Goal: Task Accomplishment & Management: Use online tool/utility

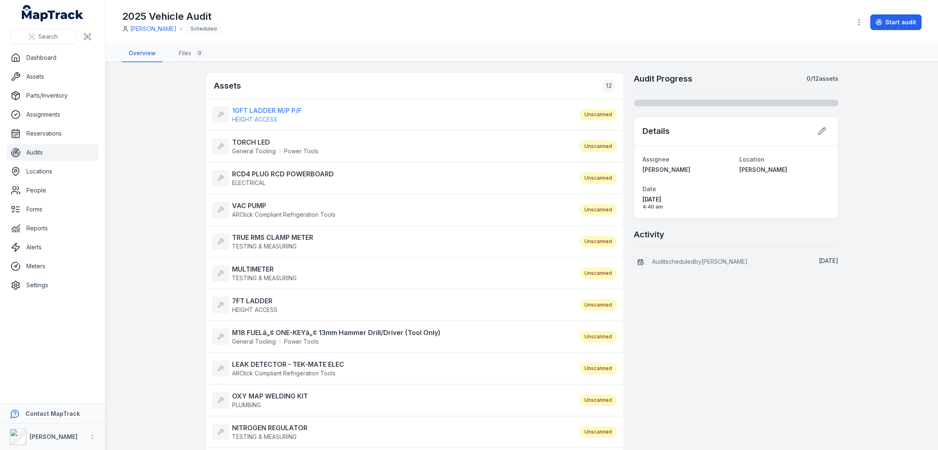
click at [268, 111] on strong "10FT LADDER M/P P/F" at bounding box center [267, 111] width 70 height 10
click at [251, 143] on strong "TORCH LED" at bounding box center [275, 142] width 87 height 10
click at [252, 181] on span "ELECTRICAL" at bounding box center [248, 182] width 33 height 7
click at [252, 208] on strong "VAC PUMP" at bounding box center [283, 206] width 103 height 10
click at [259, 239] on strong "TRUE RMS CLAMP METER" at bounding box center [272, 238] width 81 height 10
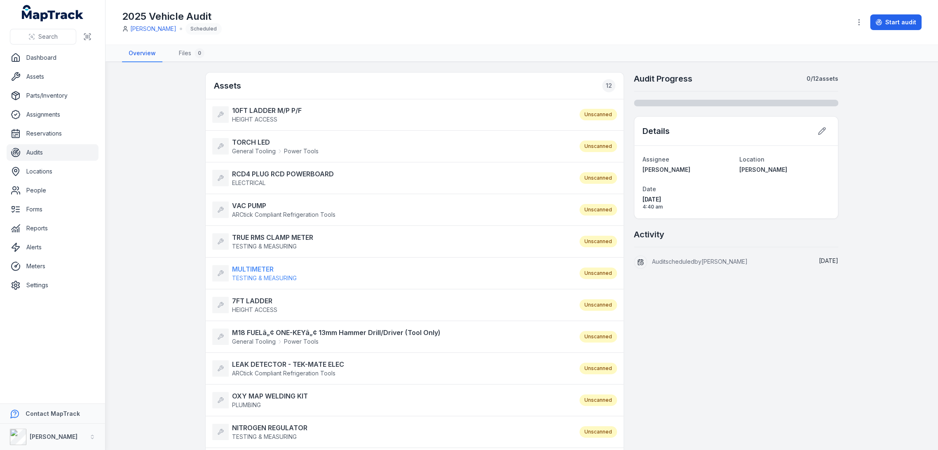
click at [254, 273] on strong "MULTIMETER" at bounding box center [264, 269] width 65 height 10
click at [254, 300] on strong "7FT LADDER" at bounding box center [254, 301] width 45 height 10
click at [254, 331] on strong "M18 FUELâ„¢ ONE-KEYâ„¢ 13mm Hammer Drill/Driver (Tool Only)" at bounding box center [336, 333] width 209 height 10
click at [251, 369] on span "ARCtick Compliant Refrigeration Tools" at bounding box center [288, 373] width 112 height 8
click at [250, 388] on li "OXY MAP WELDING KIT PLUMBING Unscanned" at bounding box center [415, 400] width 418 height 32
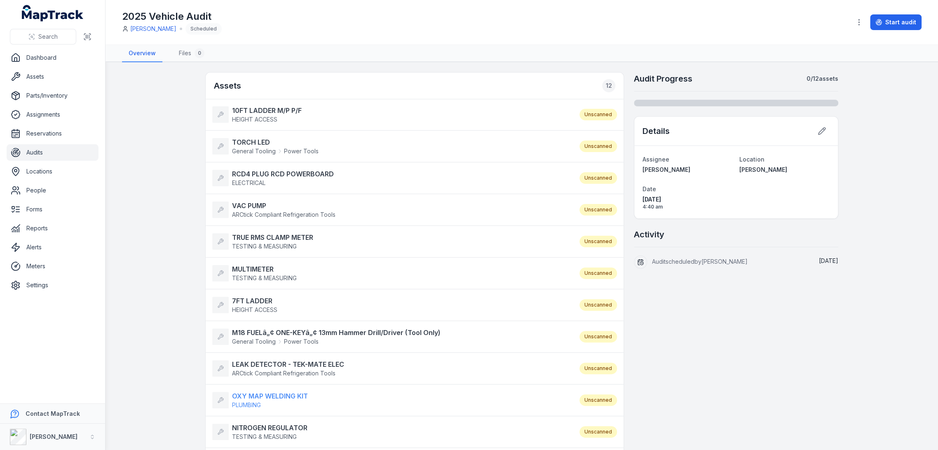
click at [249, 391] on strong "OXY MAP WELDING KIT" at bounding box center [270, 396] width 76 height 10
click at [252, 428] on strong "NITROGEN REGULATOR" at bounding box center [269, 428] width 75 height 10
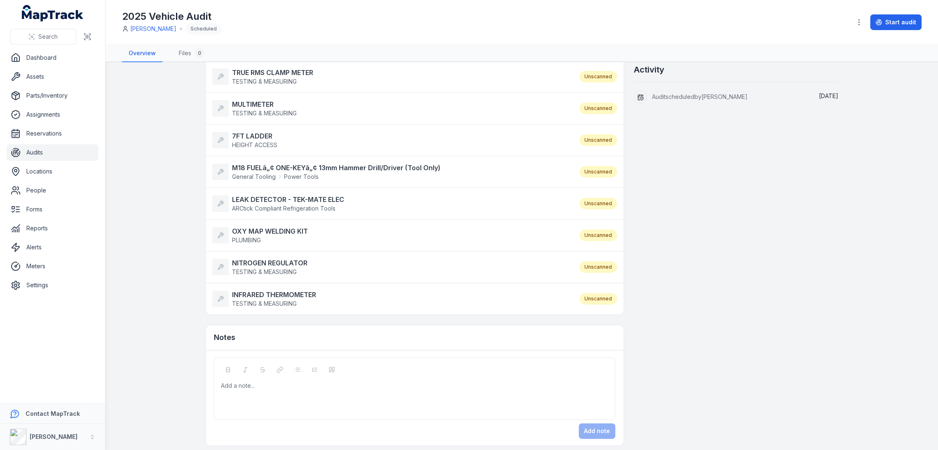
scroll to position [168, 0]
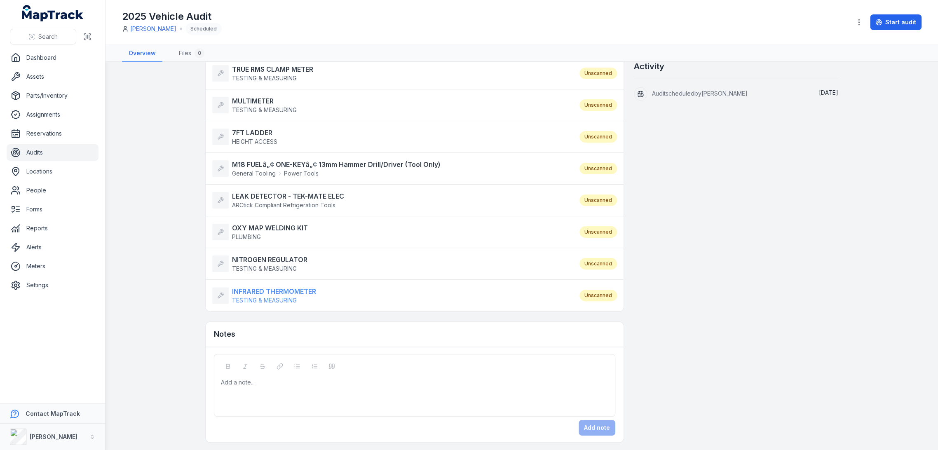
click at [257, 297] on span "TESTING & MEASURING" at bounding box center [264, 300] width 65 height 7
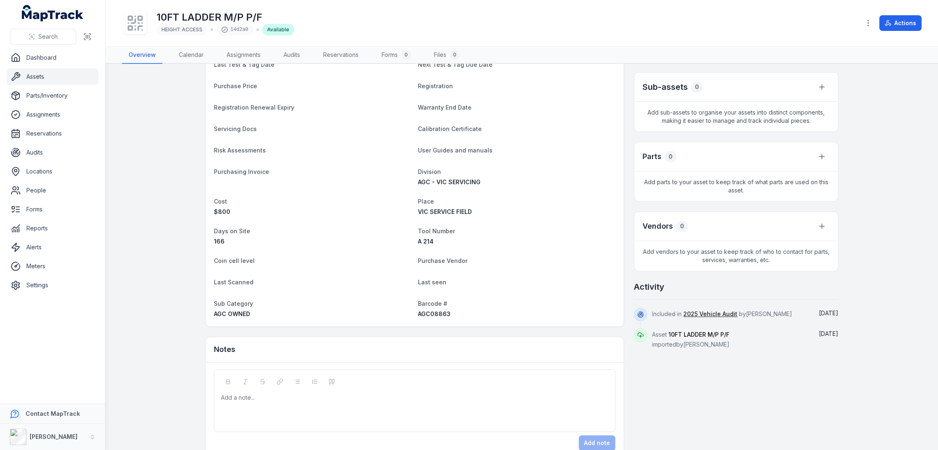
scroll to position [183, 0]
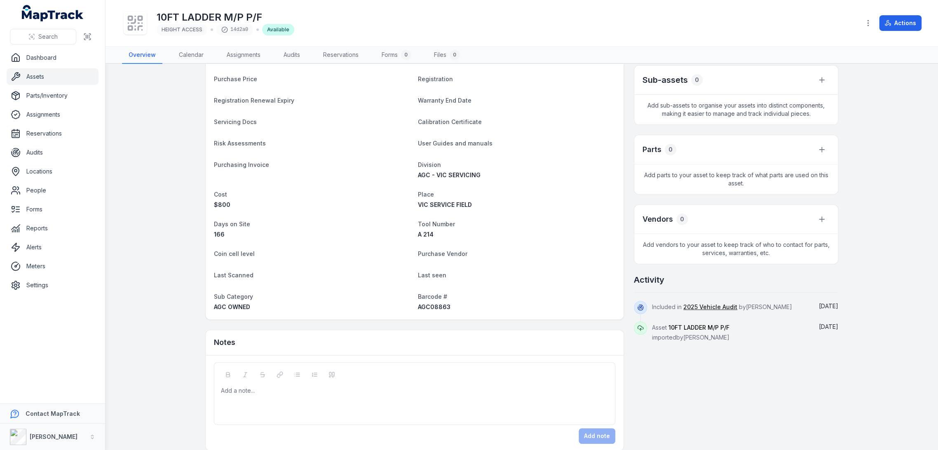
click at [432, 306] on span "AGC08863" at bounding box center [434, 306] width 33 height 7
copy span "AGC08863"
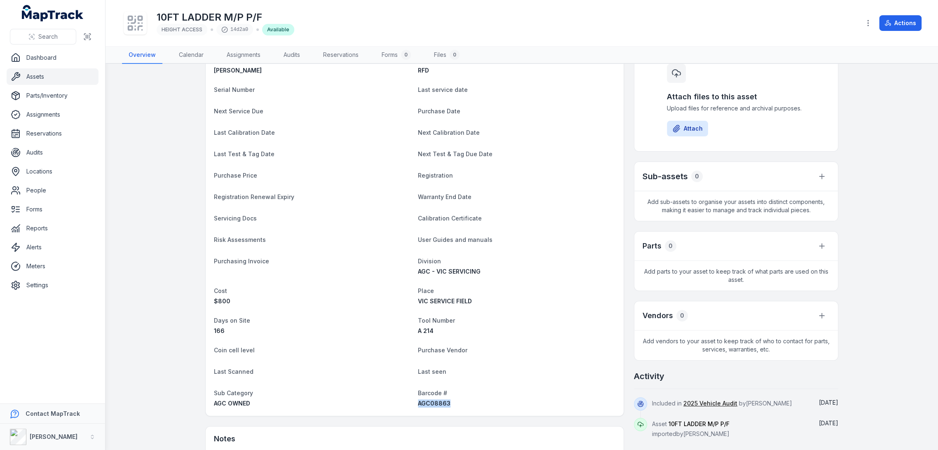
scroll to position [0, 0]
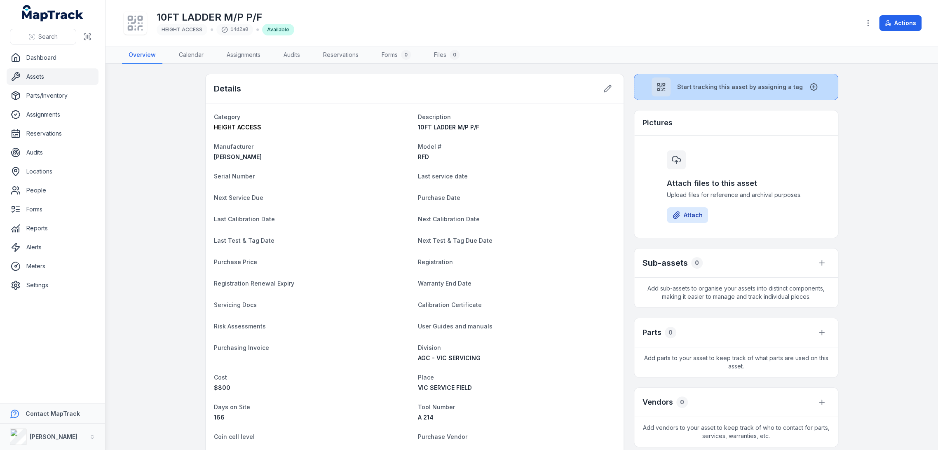
click at [745, 75] on button "Start tracking this asset by assigning a tag" at bounding box center [736, 87] width 204 height 26
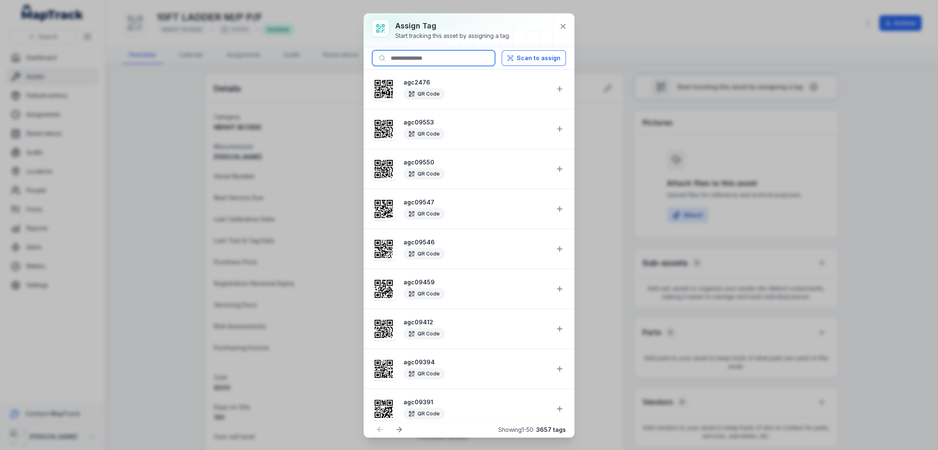
click at [430, 54] on input at bounding box center [433, 58] width 123 height 16
paste input "********"
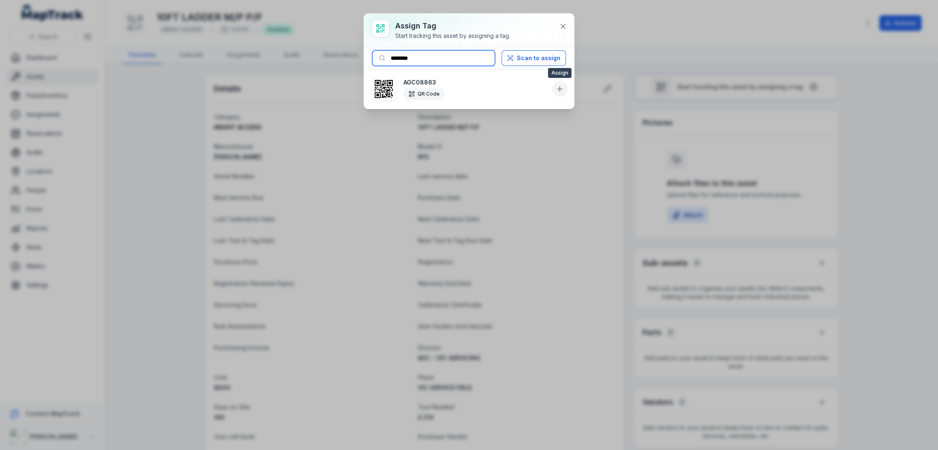
type input "********"
click at [559, 85] on icon at bounding box center [560, 89] width 8 height 8
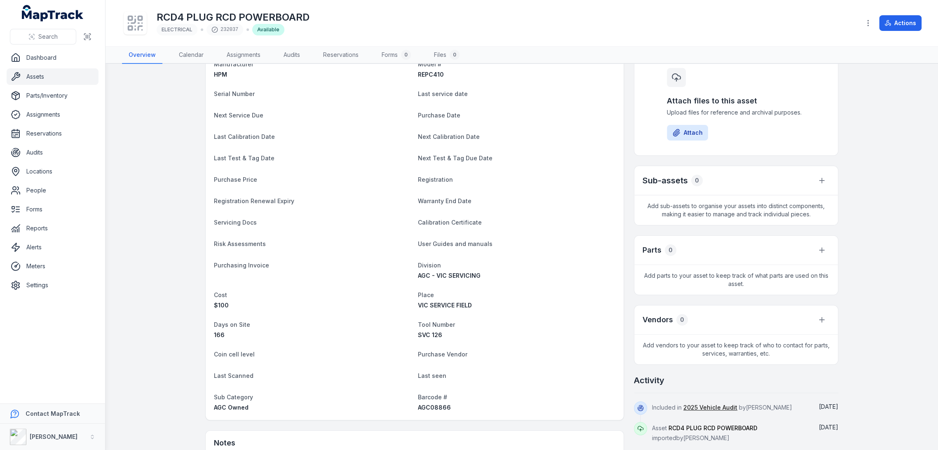
scroll to position [193, 0]
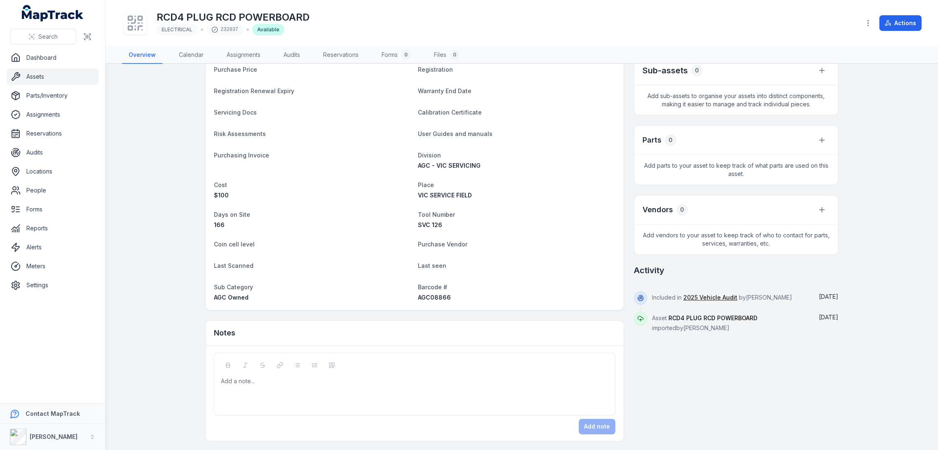
click at [439, 299] on span "AGC08866" at bounding box center [434, 297] width 33 height 7
copy span "AGC08866"
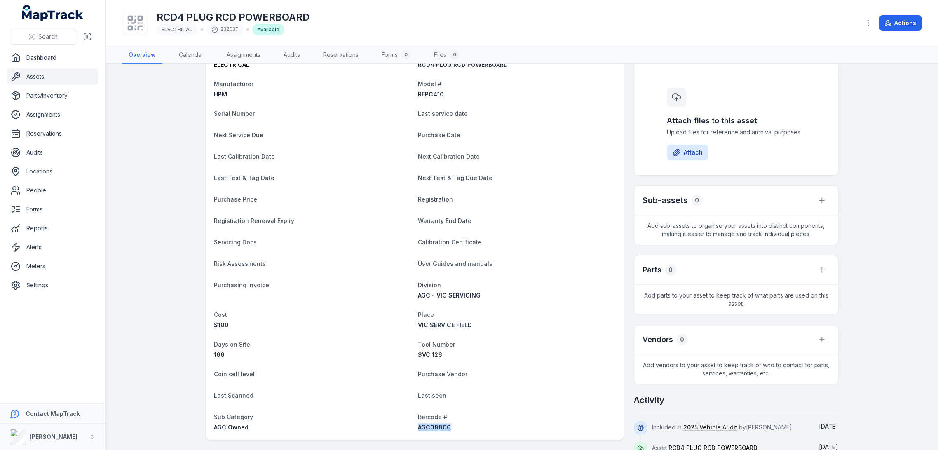
scroll to position [0, 0]
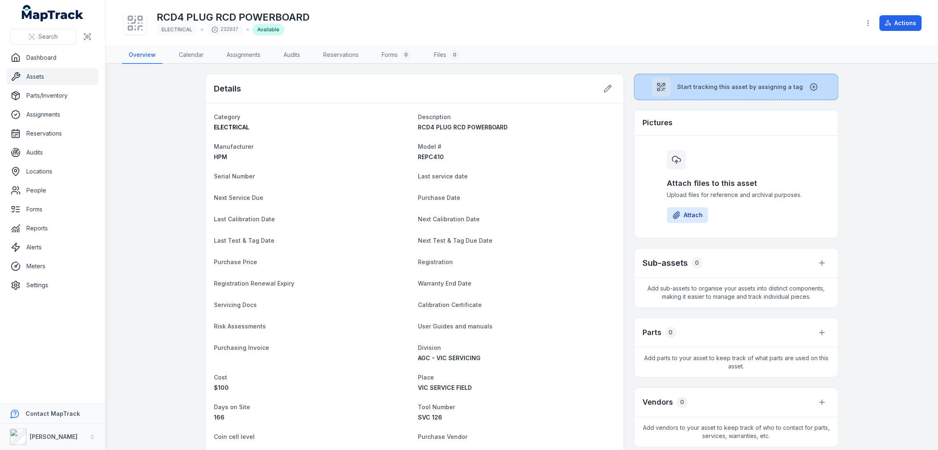
click at [695, 92] on button "Start tracking this asset by assigning a tag" at bounding box center [736, 87] width 204 height 26
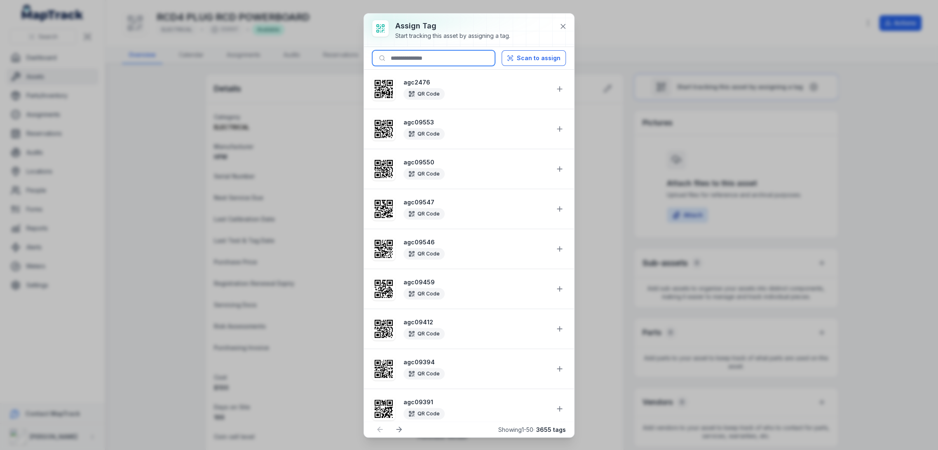
click at [449, 58] on input at bounding box center [433, 58] width 123 height 16
paste input "********"
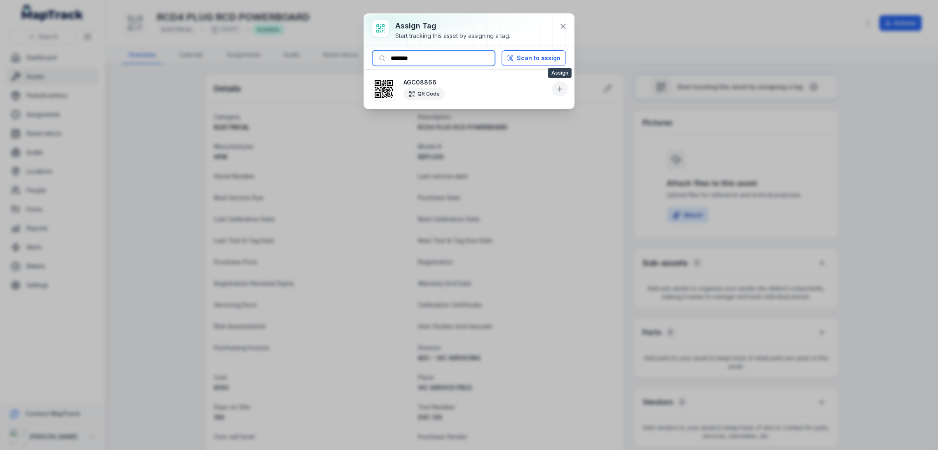
type input "********"
click at [562, 91] on icon at bounding box center [560, 89] width 8 height 8
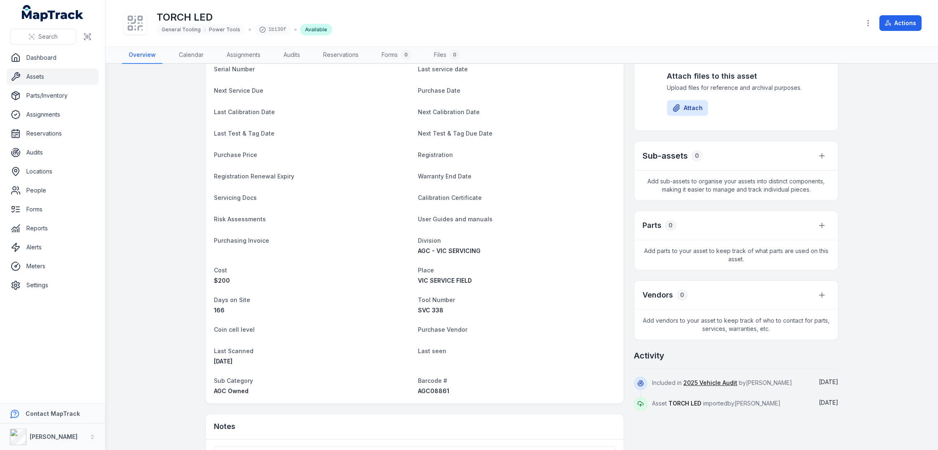
scroll to position [183, 0]
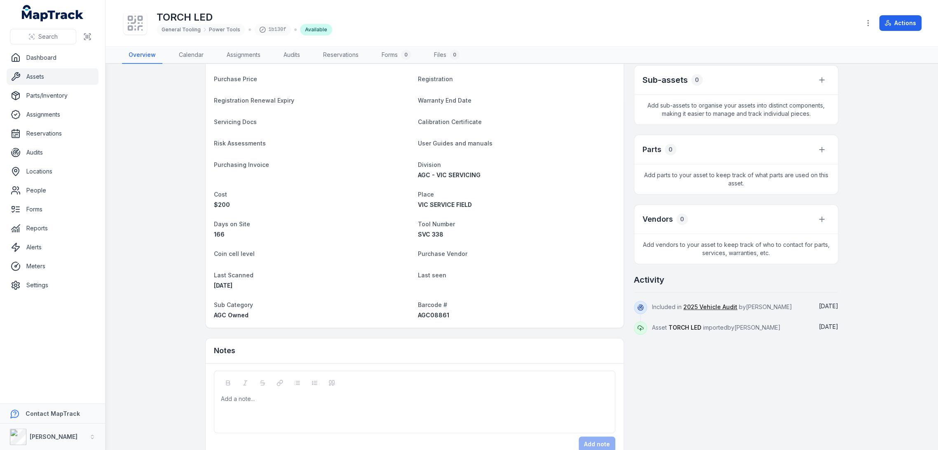
click at [425, 313] on span "AGC08861" at bounding box center [433, 315] width 31 height 7
copy span "AGC08861"
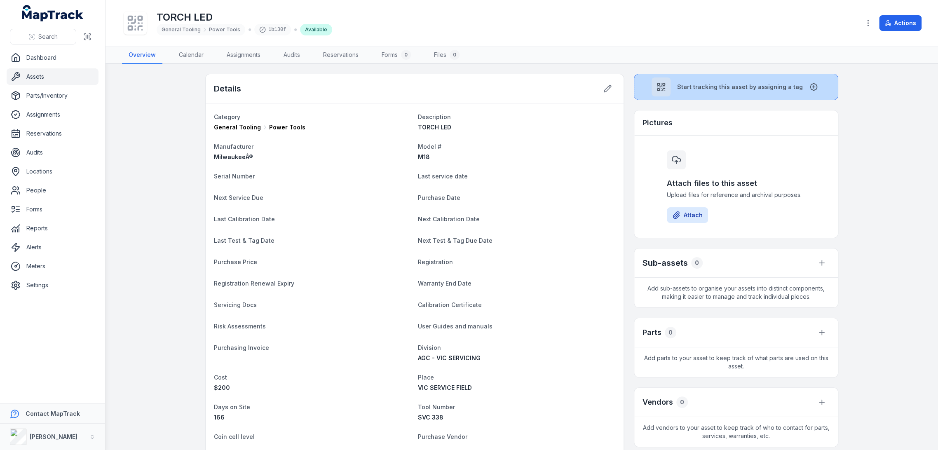
click at [675, 96] on button "Start tracking this asset by assigning a tag" at bounding box center [736, 87] width 204 height 26
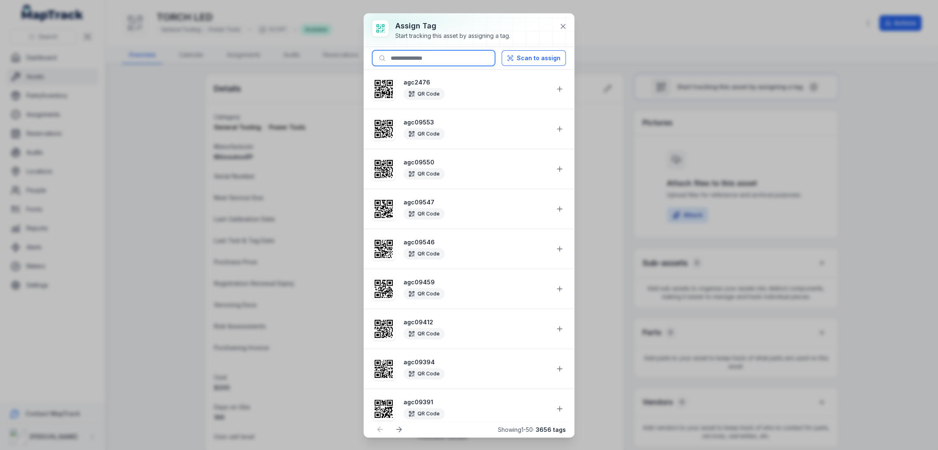
click at [463, 58] on input at bounding box center [433, 58] width 123 height 16
paste input "********"
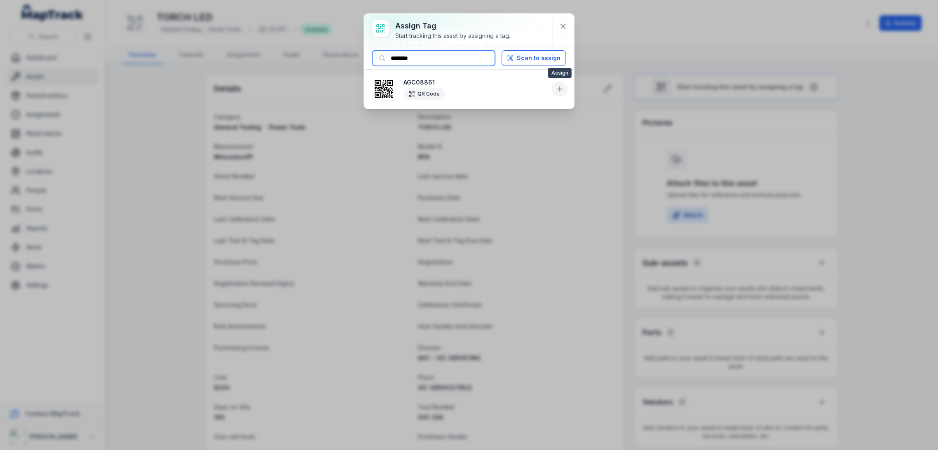
type input "********"
click at [565, 88] on button at bounding box center [560, 89] width 16 height 16
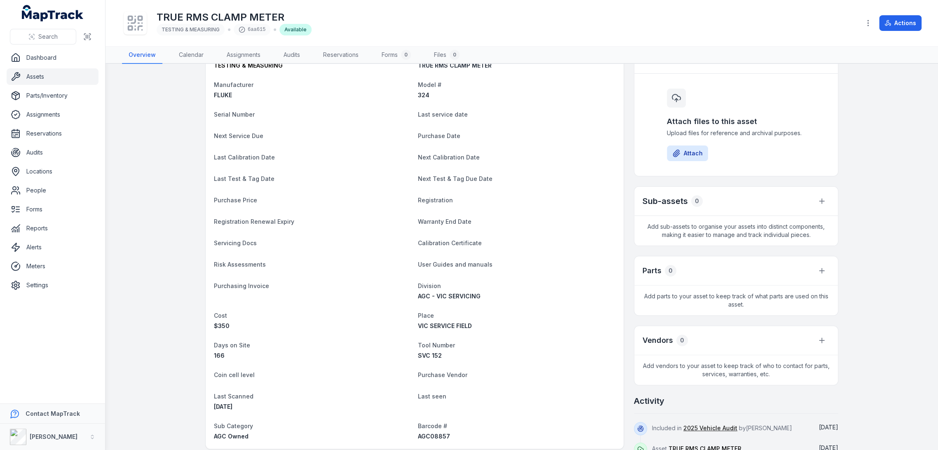
scroll to position [183, 0]
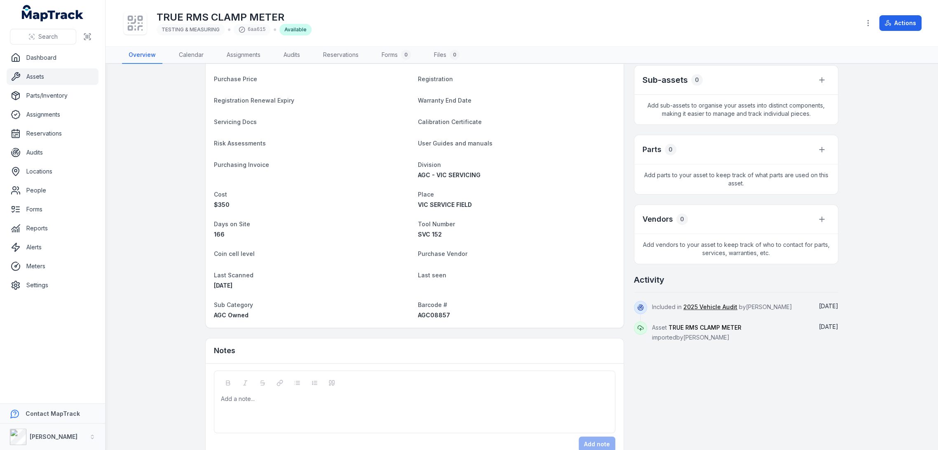
click at [419, 317] on span "AGC08857" at bounding box center [434, 315] width 32 height 7
click at [420, 317] on span "AGC08857" at bounding box center [434, 315] width 32 height 7
copy span "AGC08857"
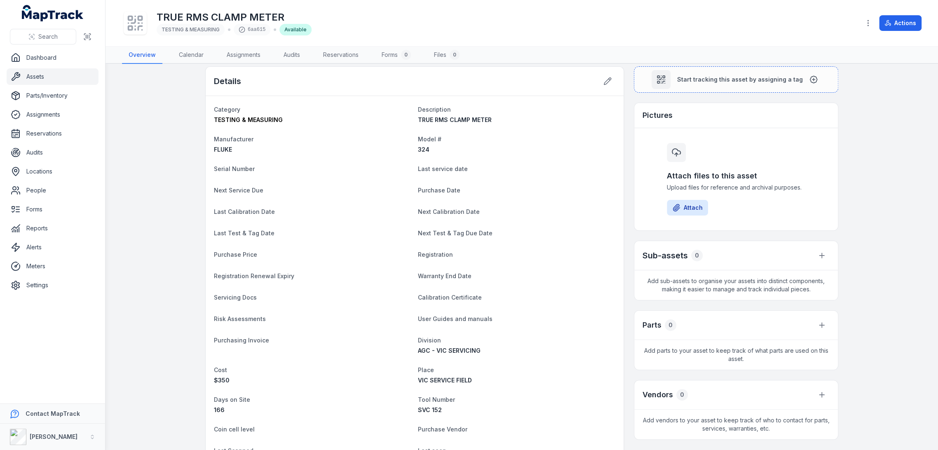
scroll to position [0, 0]
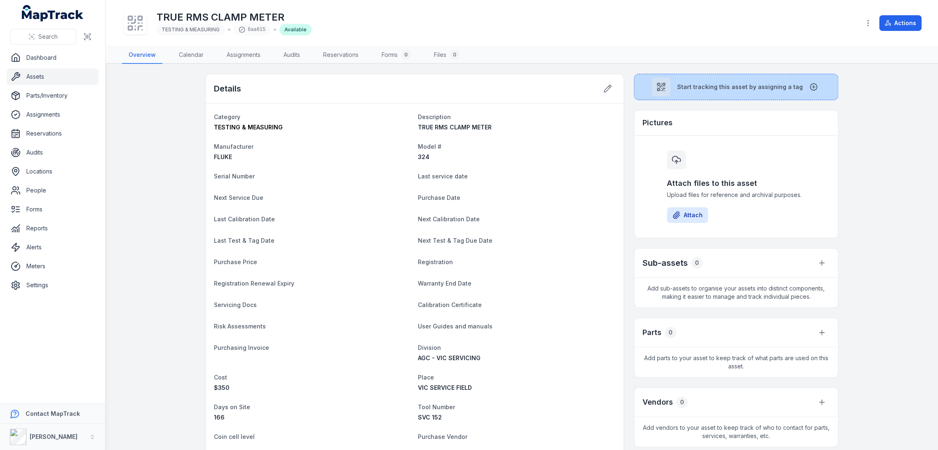
click at [669, 85] on div at bounding box center [661, 87] width 19 height 19
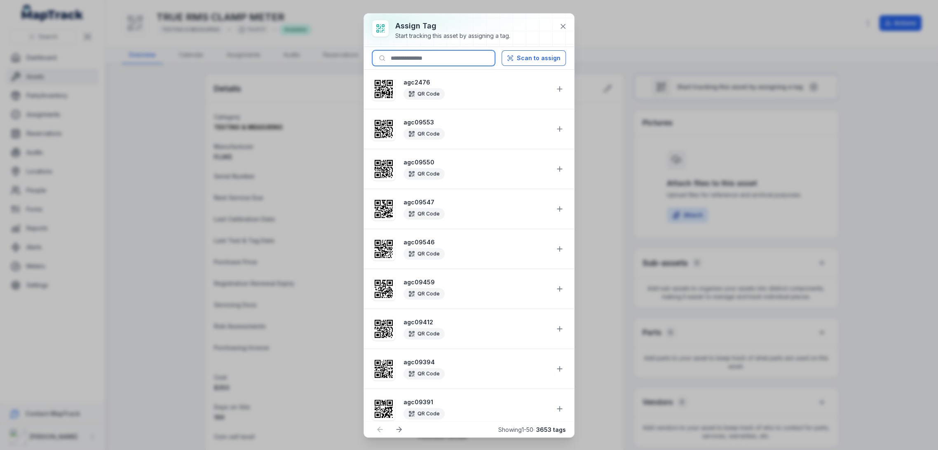
click at [439, 56] on input at bounding box center [433, 58] width 123 height 16
paste input "********"
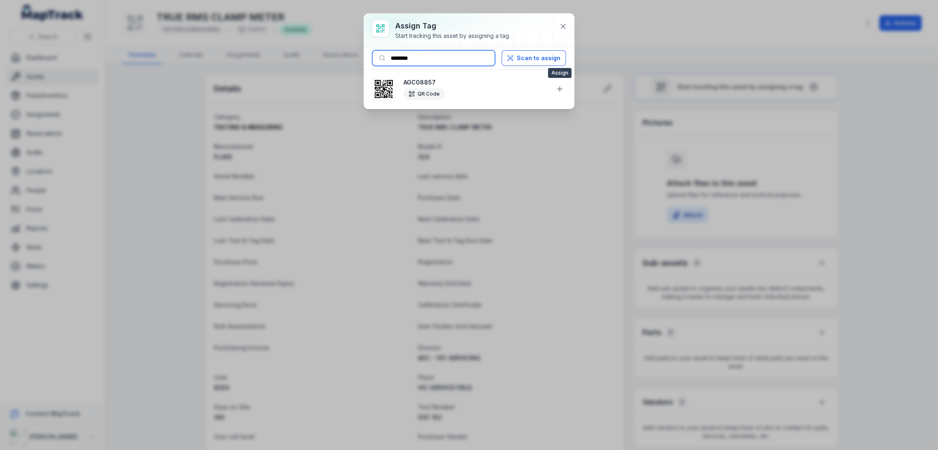
type input "********"
click at [554, 83] on button at bounding box center [560, 89] width 16 height 16
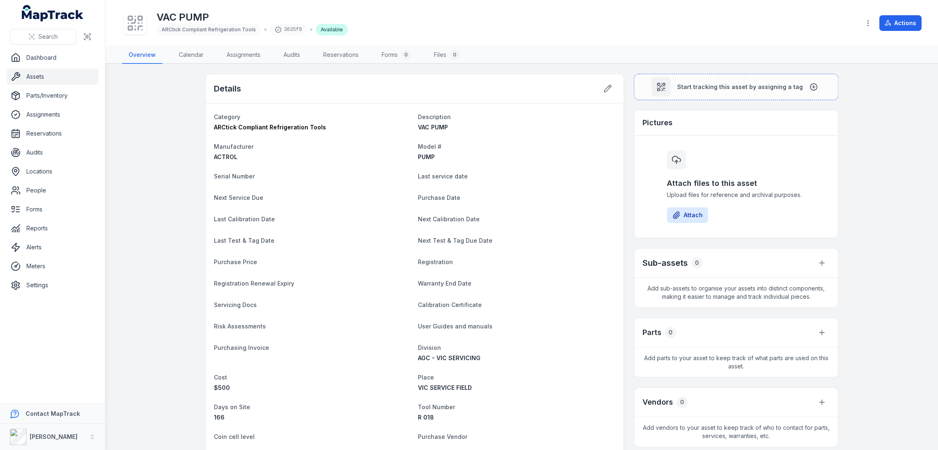
scroll to position [183, 0]
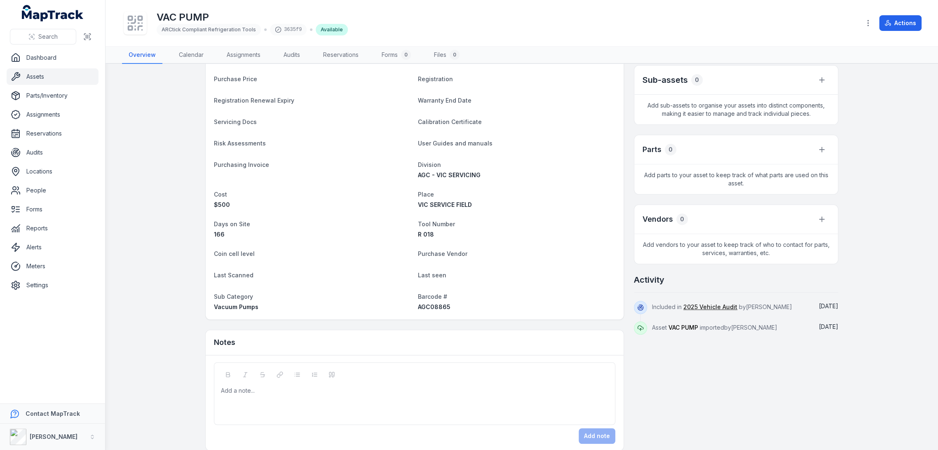
click at [433, 296] on span "Barcode #" at bounding box center [432, 296] width 29 height 7
click at [434, 303] on span "AGC08865" at bounding box center [434, 306] width 33 height 7
copy span "AGC08865"
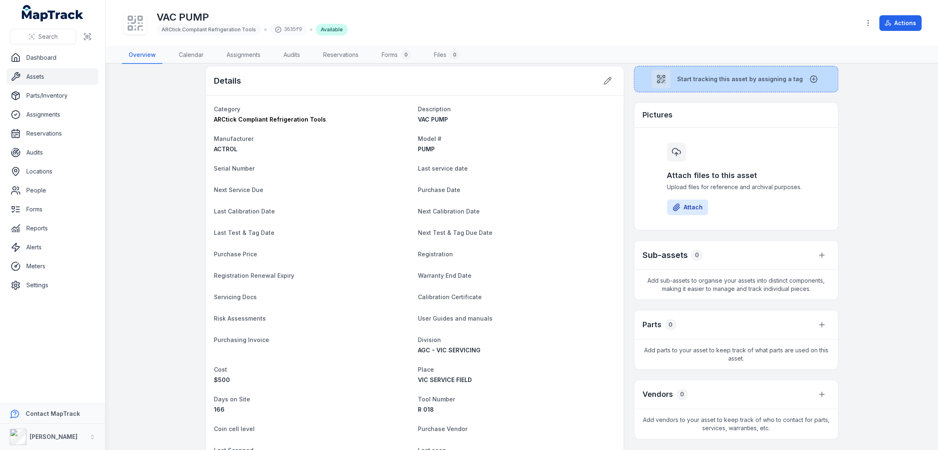
scroll to position [0, 0]
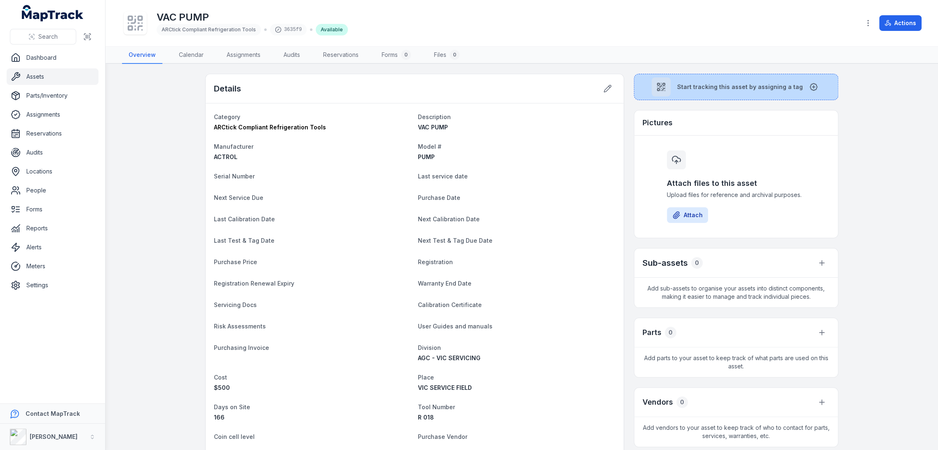
click at [683, 92] on button "Start tracking this asset by assigning a tag" at bounding box center [736, 87] width 204 height 26
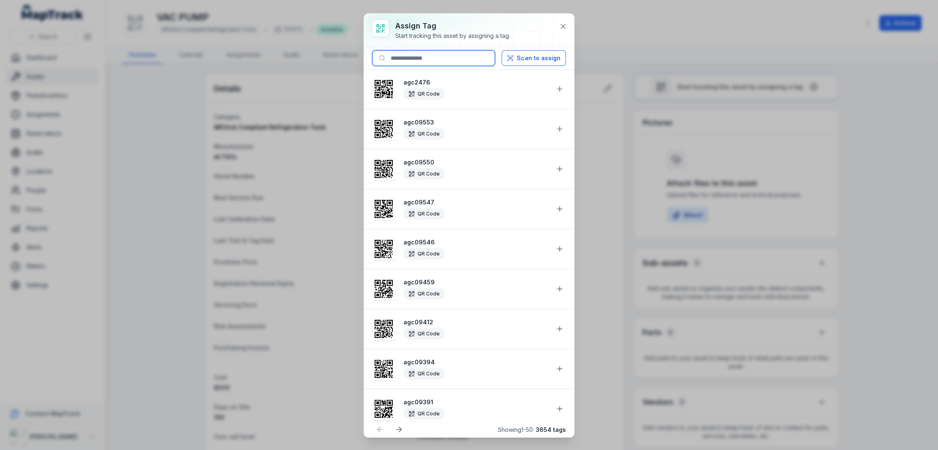
click at [475, 55] on input at bounding box center [433, 58] width 123 height 16
paste input "********"
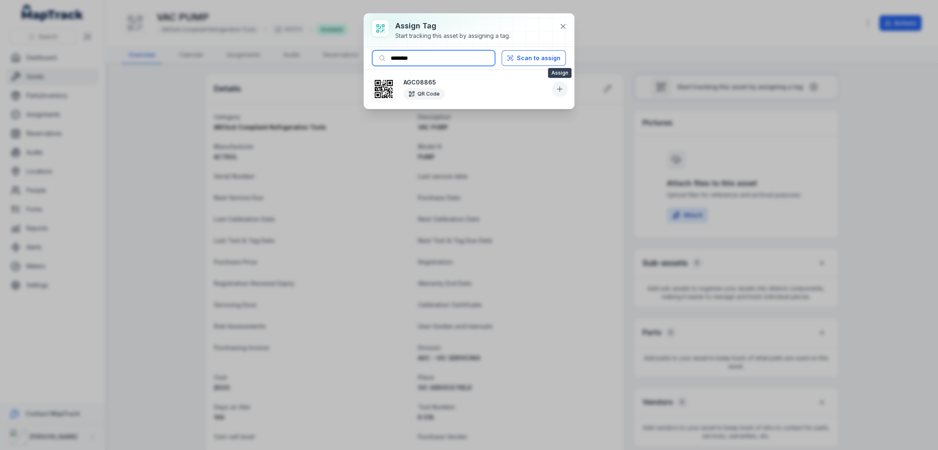
type input "********"
click at [552, 86] on button at bounding box center [560, 89] width 16 height 16
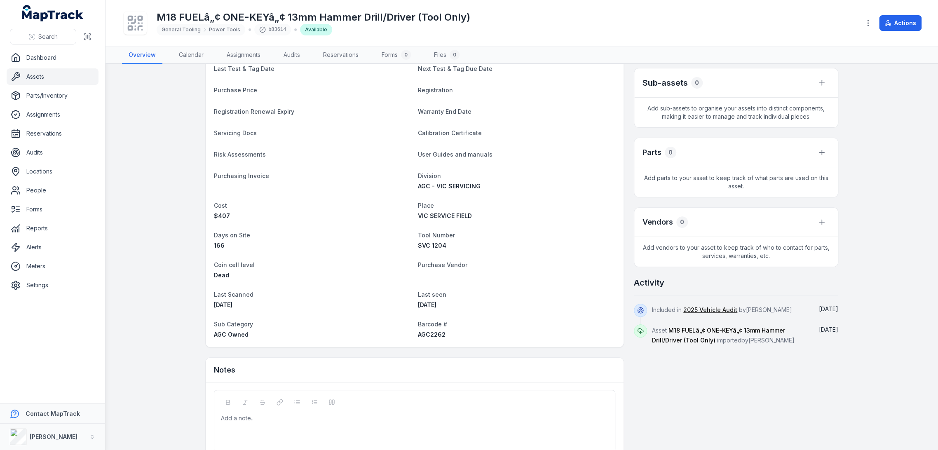
scroll to position [183, 0]
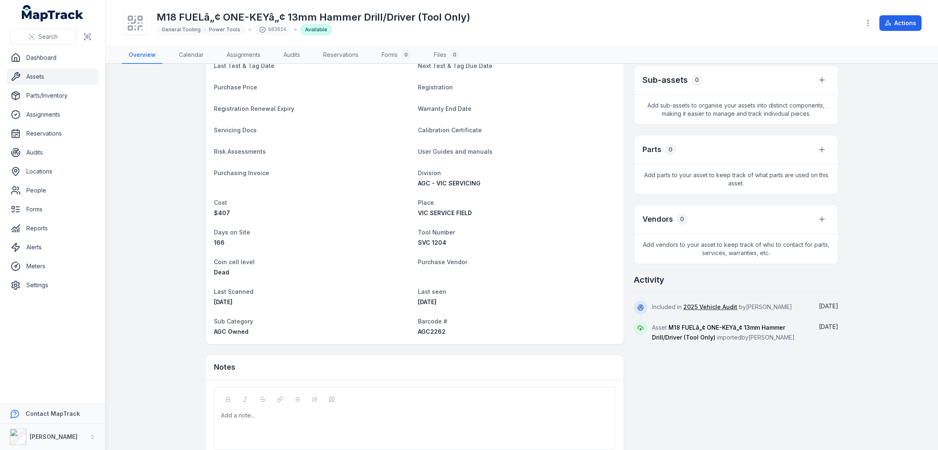
click at [425, 332] on span "AGC2262" at bounding box center [432, 331] width 28 height 7
copy span "AGC2262"
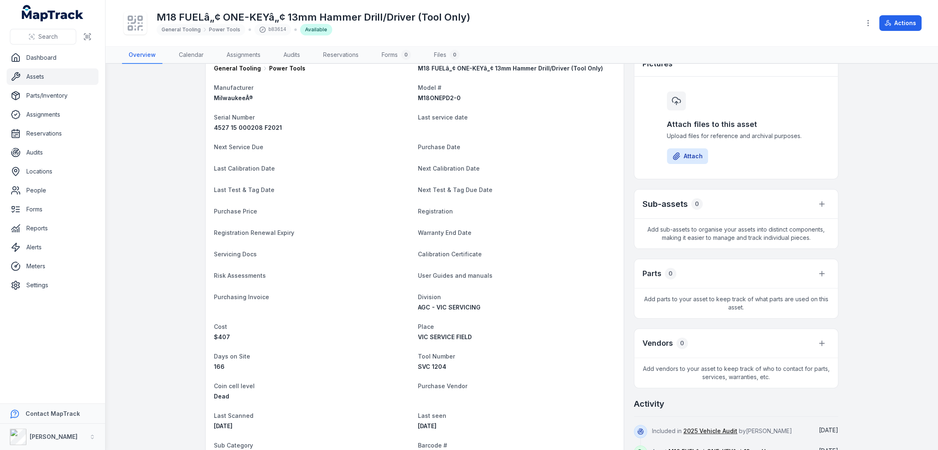
scroll to position [0, 0]
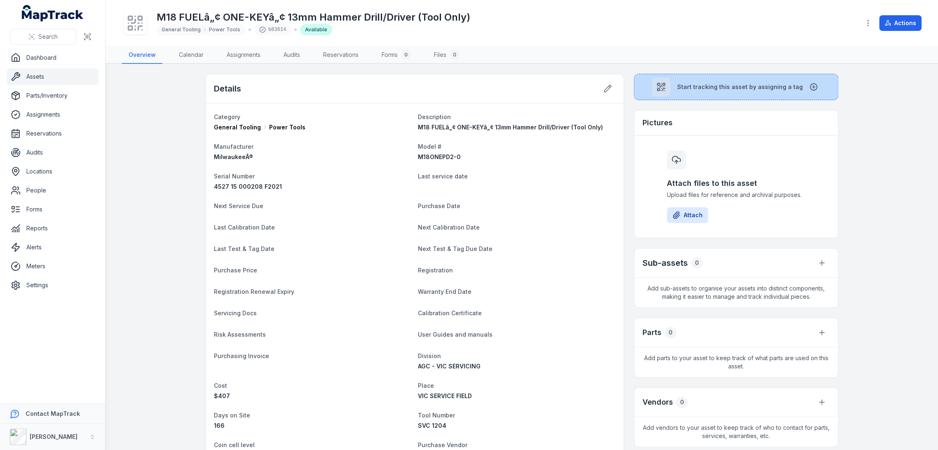
click at [676, 86] on button "Start tracking this asset by assigning a tag" at bounding box center [736, 87] width 204 height 26
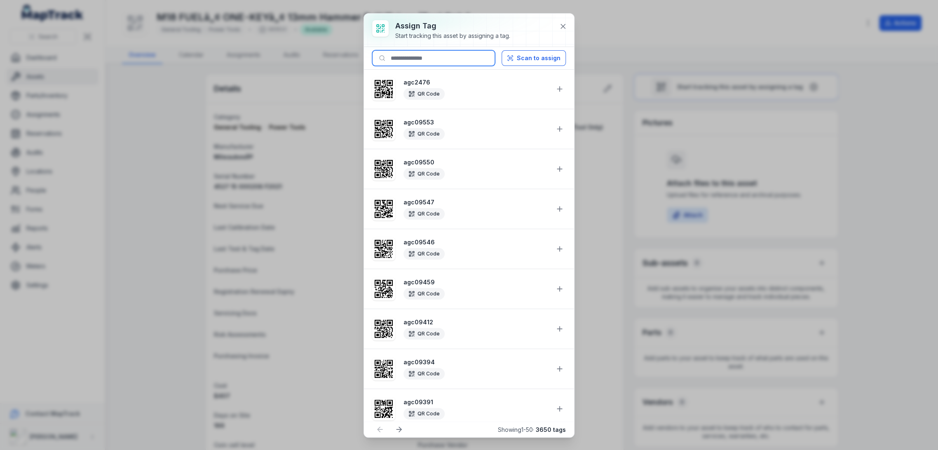
click at [451, 64] on input at bounding box center [433, 58] width 123 height 16
paste input "*******"
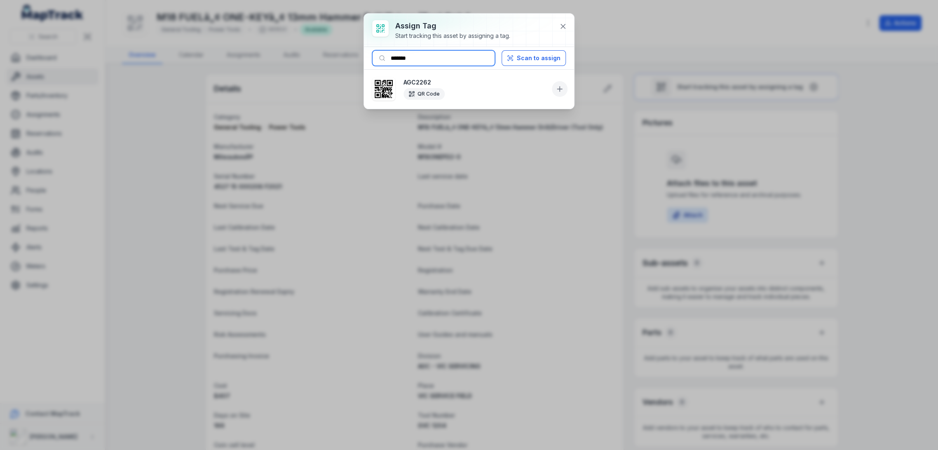
type input "*******"
click at [559, 86] on icon at bounding box center [560, 89] width 8 height 8
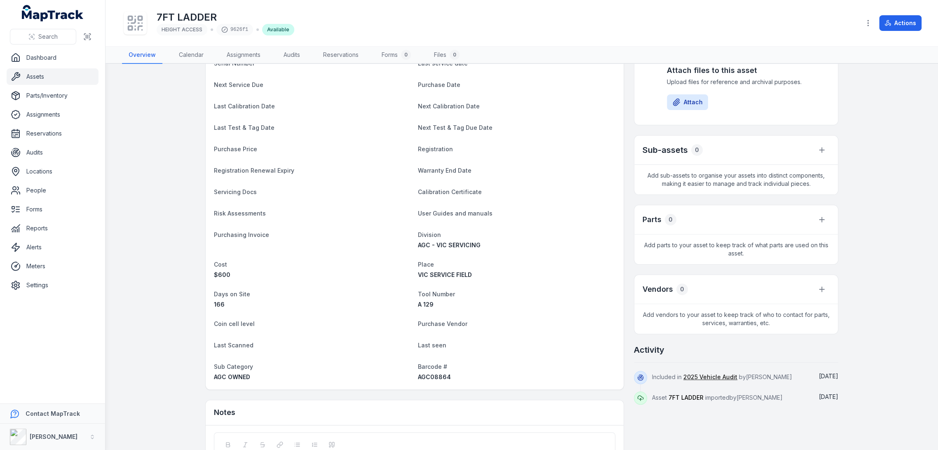
scroll to position [183, 0]
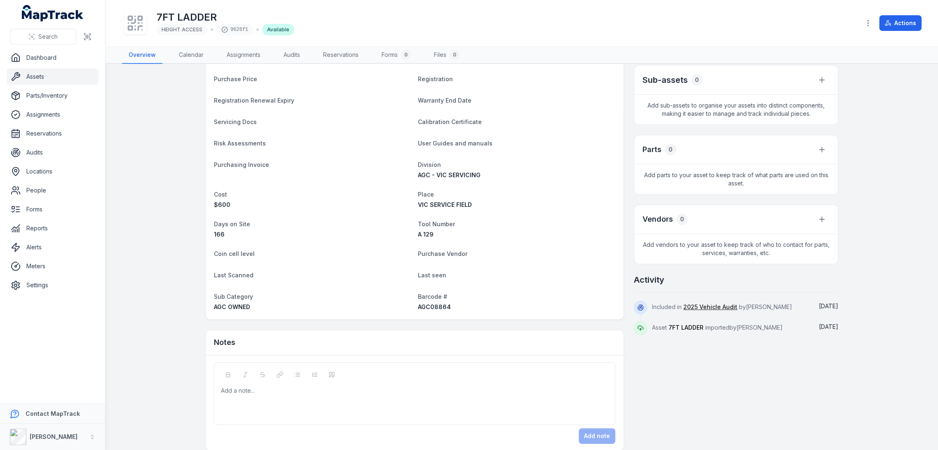
click at [435, 306] on span "AGC08864" at bounding box center [434, 306] width 33 height 7
copy span "AGC08864"
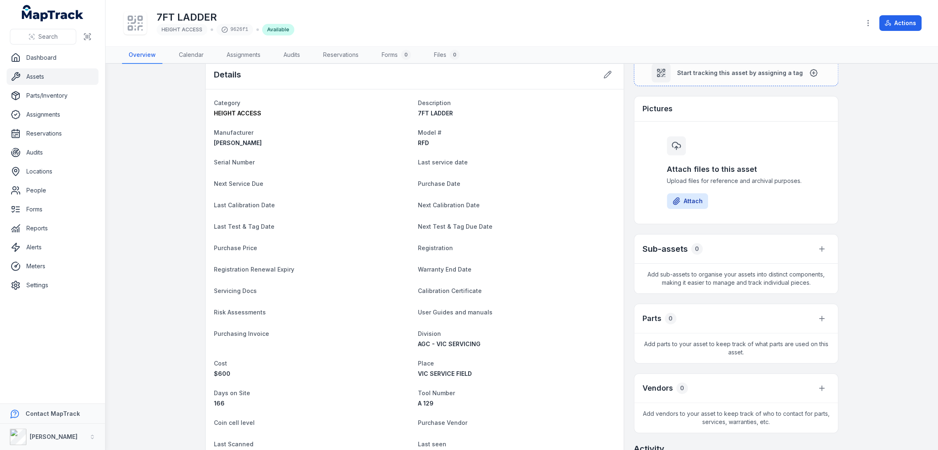
scroll to position [0, 0]
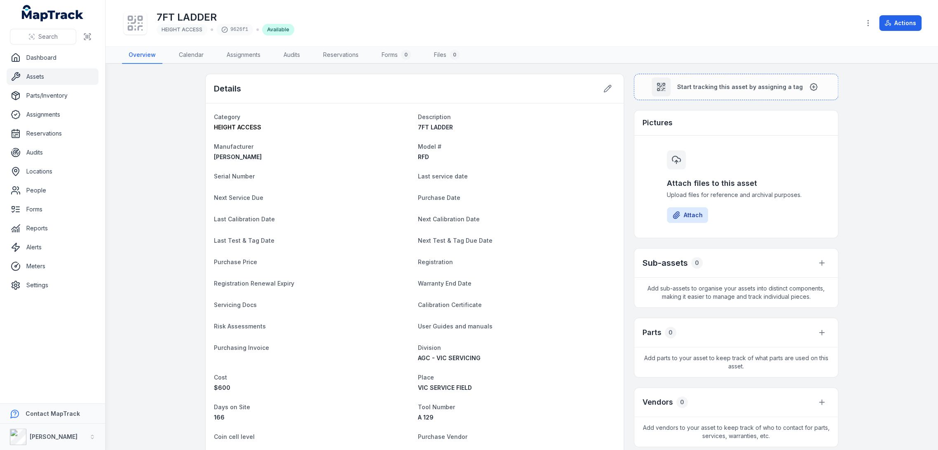
click at [684, 72] on main "Details Category HEIGHT ACCESS Description 7FT LADDER Manufacturer [PERSON_NAME…" at bounding box center [522, 257] width 833 height 386
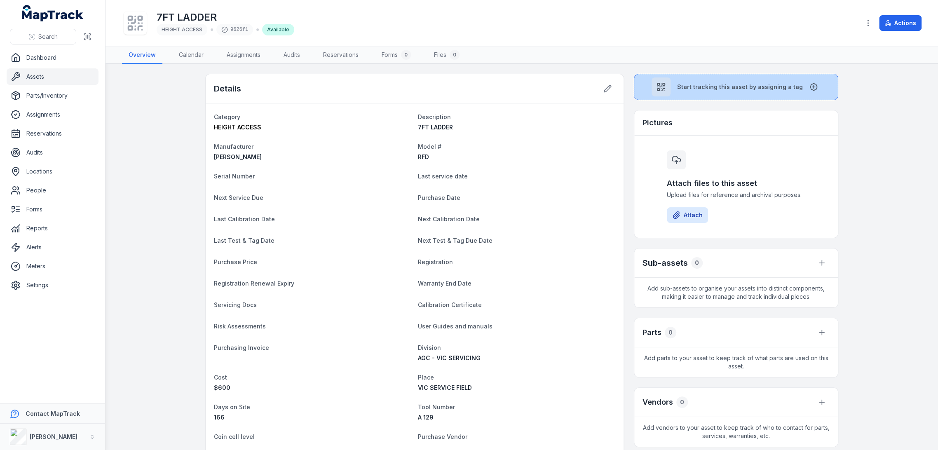
click at [681, 76] on button "Start tracking this asset by assigning a tag" at bounding box center [736, 87] width 204 height 26
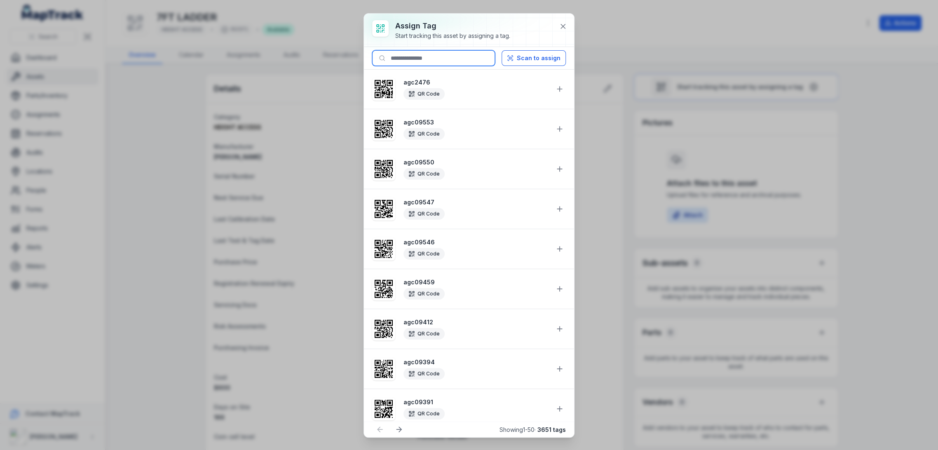
click at [440, 58] on input at bounding box center [433, 58] width 123 height 16
paste input "********"
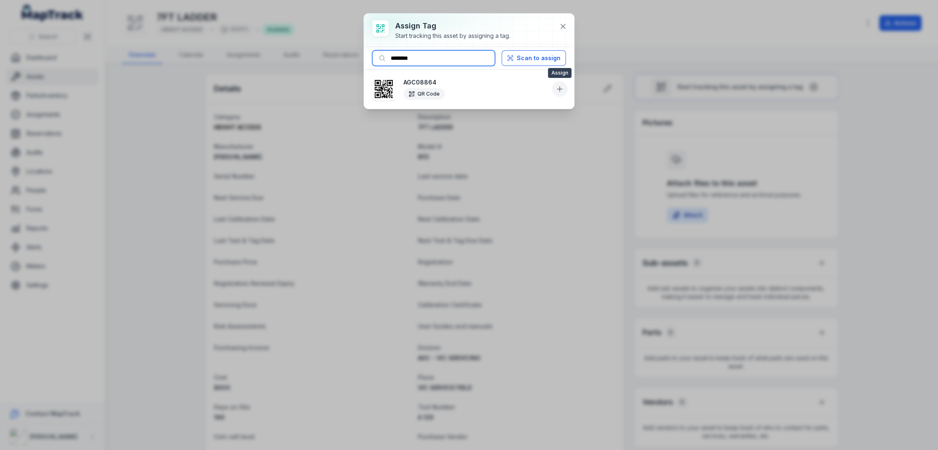
type input "********"
click at [557, 89] on icon at bounding box center [559, 89] width 5 height 0
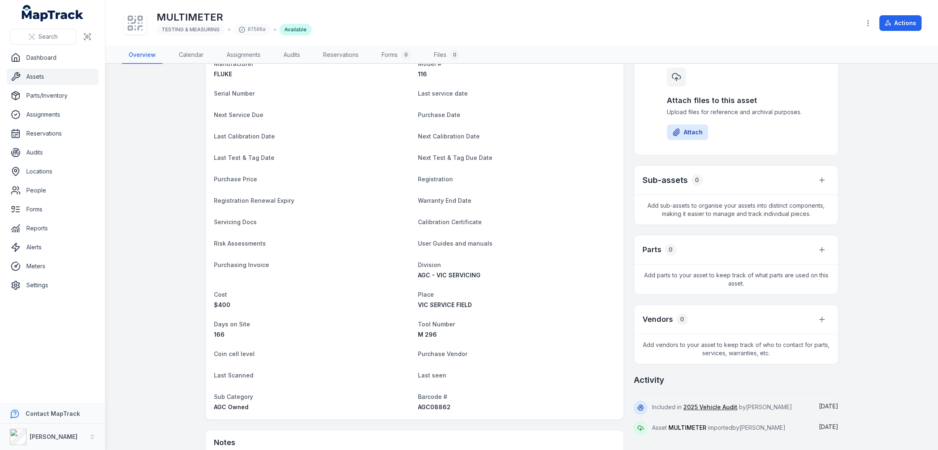
scroll to position [137, 0]
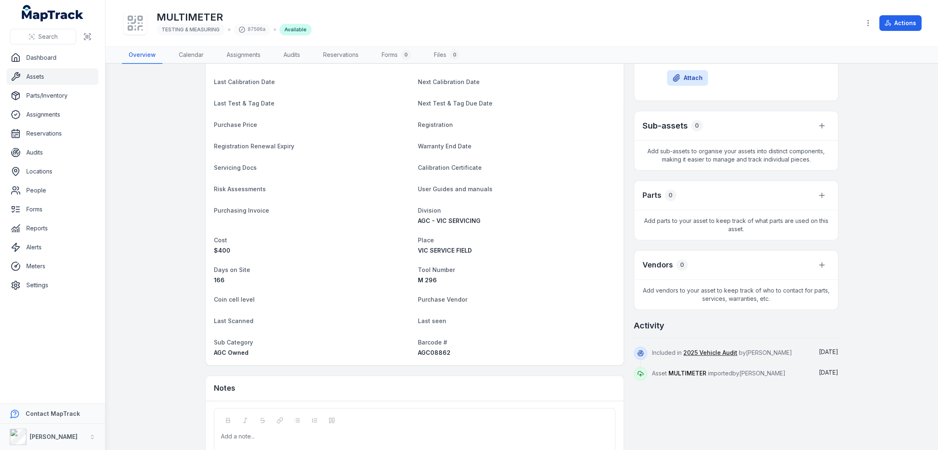
click at [425, 353] on span "AGC08862" at bounding box center [434, 352] width 33 height 7
copy span "AGC08862"
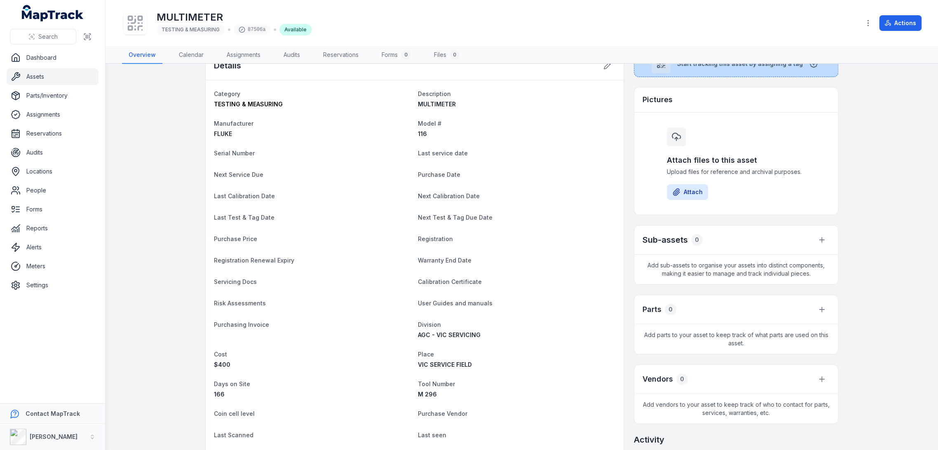
scroll to position [0, 0]
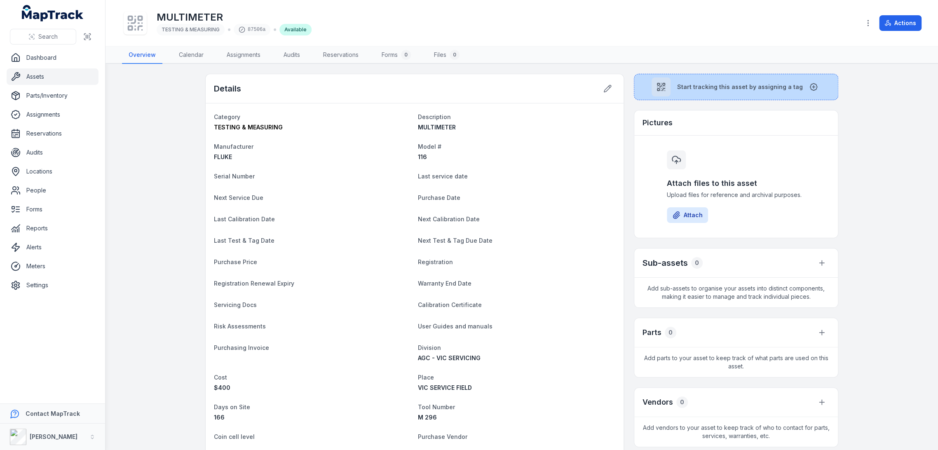
click at [700, 86] on span "Start tracking this asset by assigning a tag" at bounding box center [740, 87] width 126 height 8
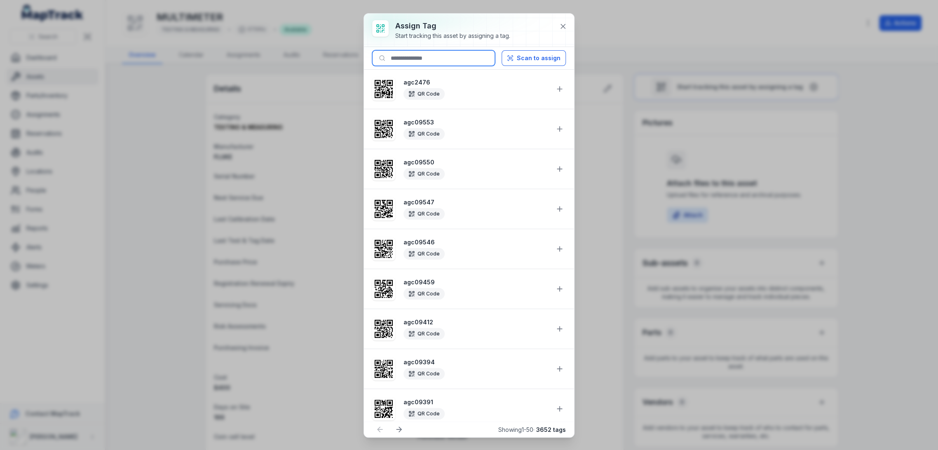
click at [409, 50] on input at bounding box center [433, 58] width 123 height 16
paste input "********"
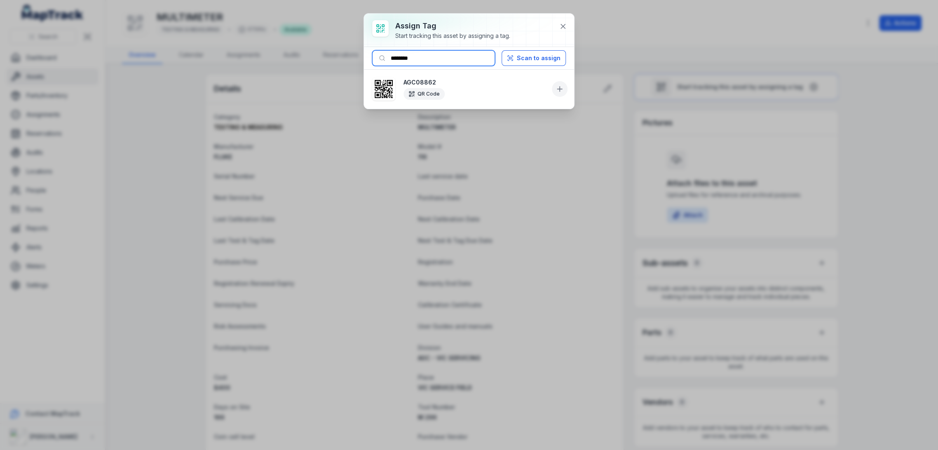
type input "********"
click at [559, 87] on icon at bounding box center [560, 89] width 8 height 8
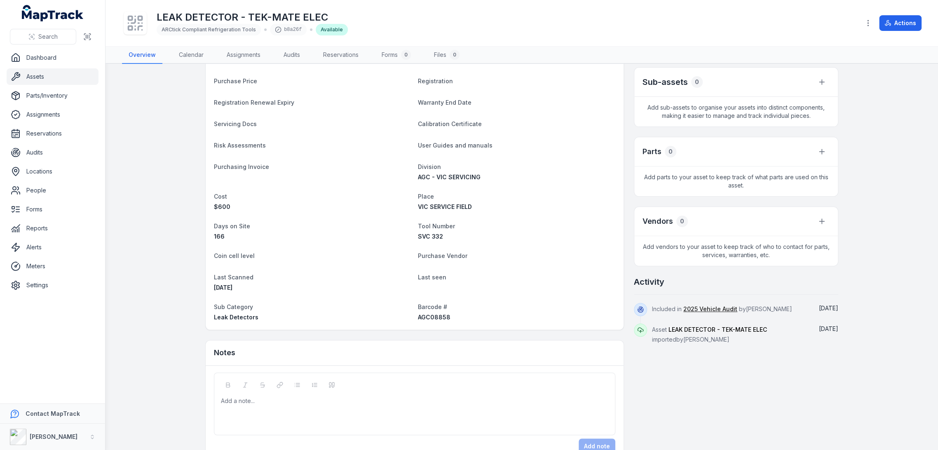
scroll to position [183, 0]
click at [436, 313] on span "AGC08858" at bounding box center [434, 315] width 33 height 7
copy span "AGC08858"
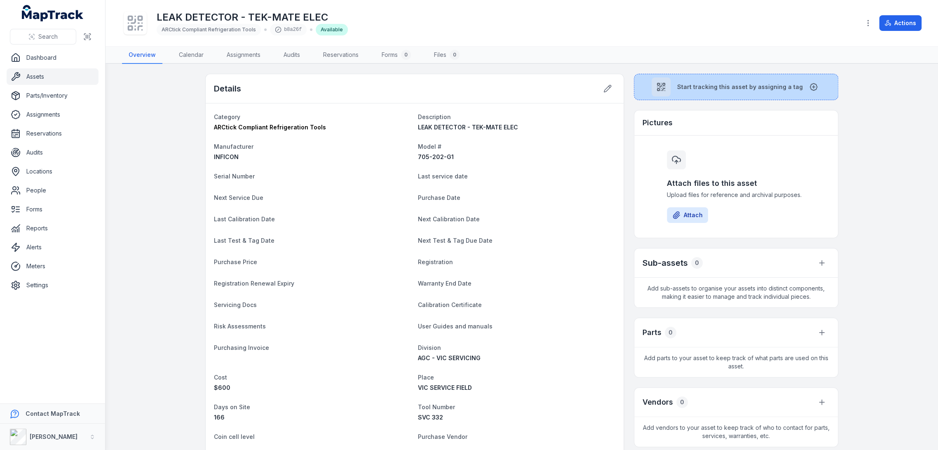
click at [708, 95] on button "Start tracking this asset by assigning a tag" at bounding box center [736, 87] width 204 height 26
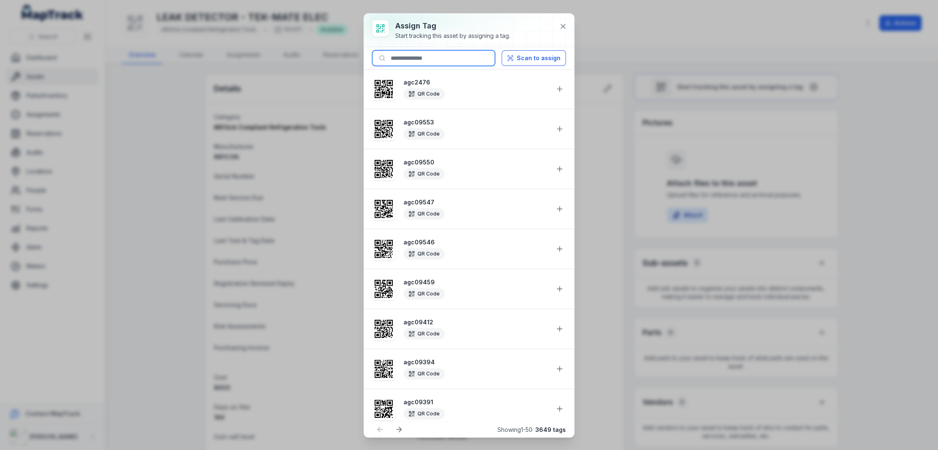
click at [426, 53] on input at bounding box center [433, 58] width 123 height 16
paste input "********"
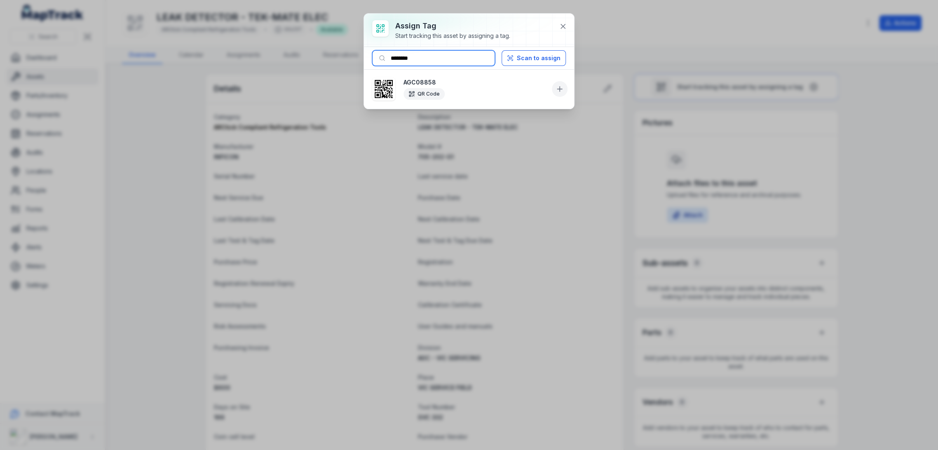
type input "********"
click at [562, 90] on icon at bounding box center [560, 89] width 8 height 8
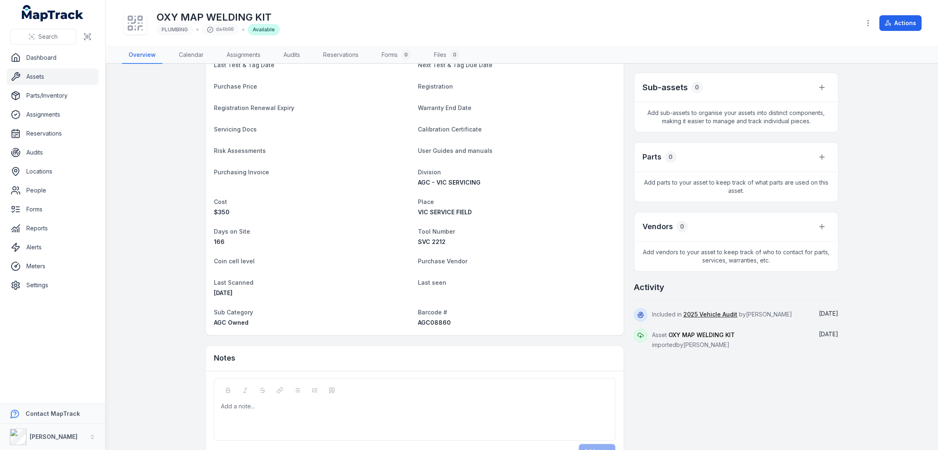
scroll to position [201, 0]
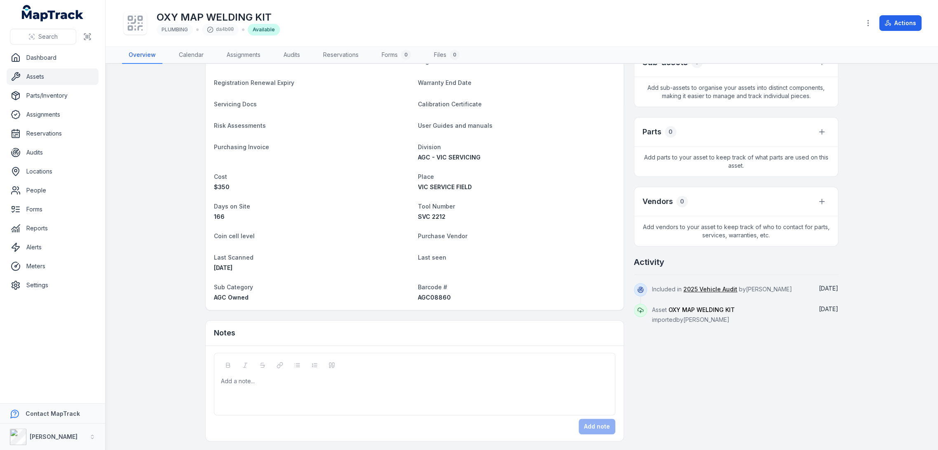
click at [434, 289] on span "Barcode #" at bounding box center [432, 287] width 29 height 7
click at [432, 296] on span "AGC08860" at bounding box center [434, 297] width 33 height 7
copy span "AGC08860"
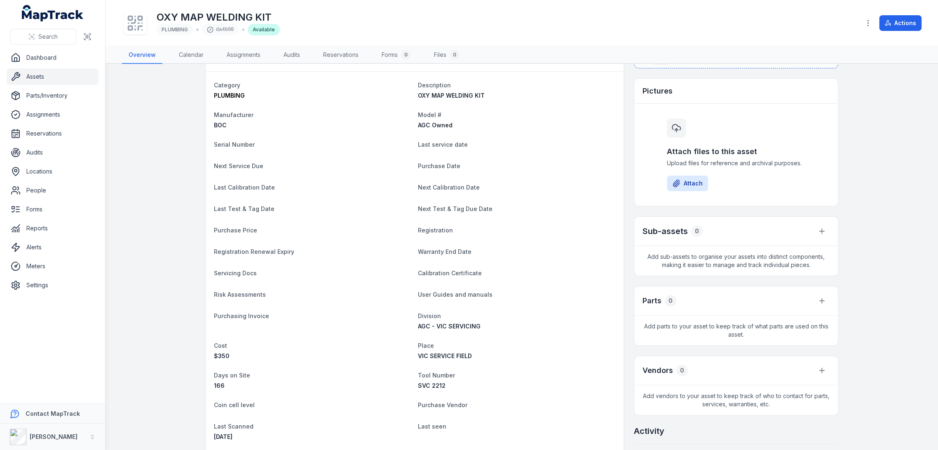
scroll to position [0, 0]
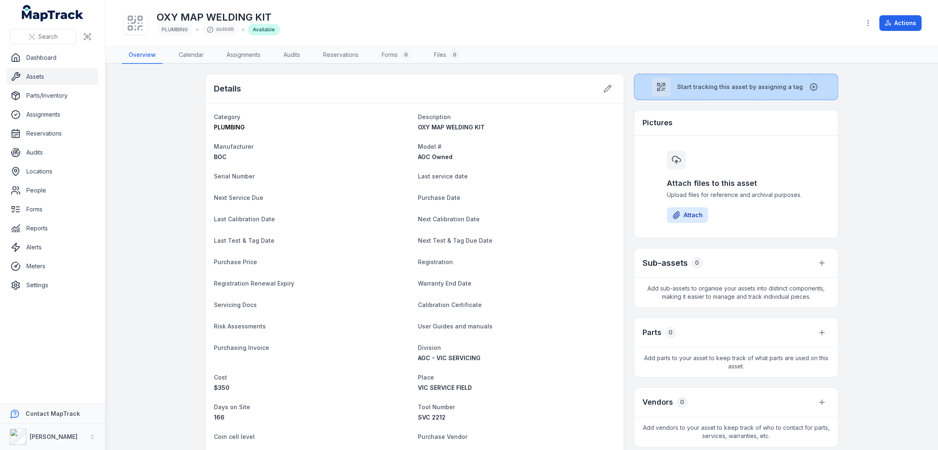
click at [671, 83] on button "Start tracking this asset by assigning a tag" at bounding box center [736, 87] width 204 height 26
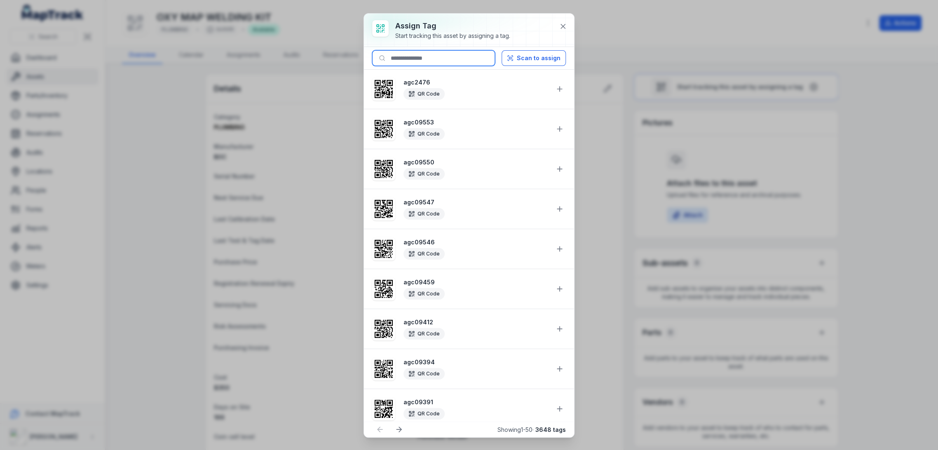
click at [445, 62] on input at bounding box center [433, 58] width 123 height 16
paste input "********"
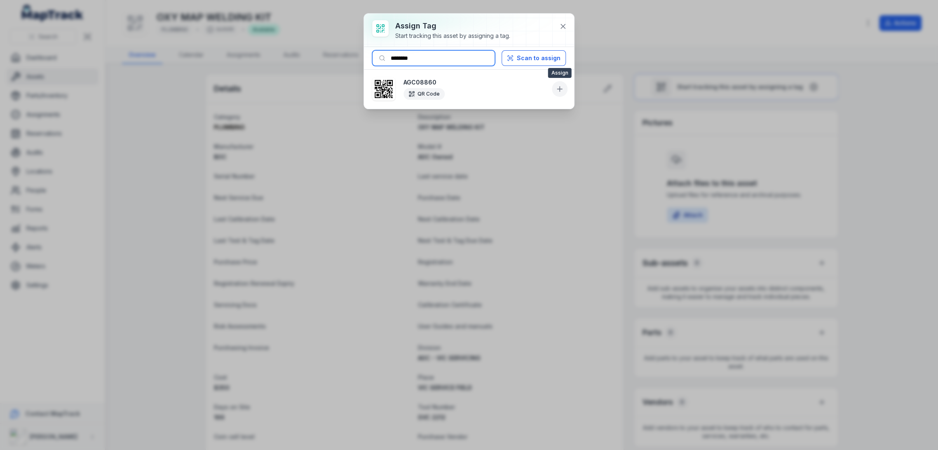
type input "********"
click at [560, 87] on icon at bounding box center [560, 89] width 8 height 8
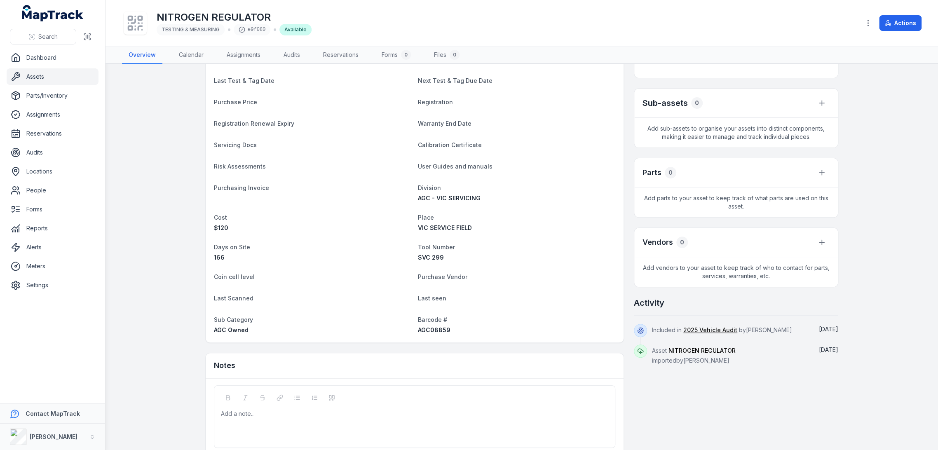
scroll to position [183, 0]
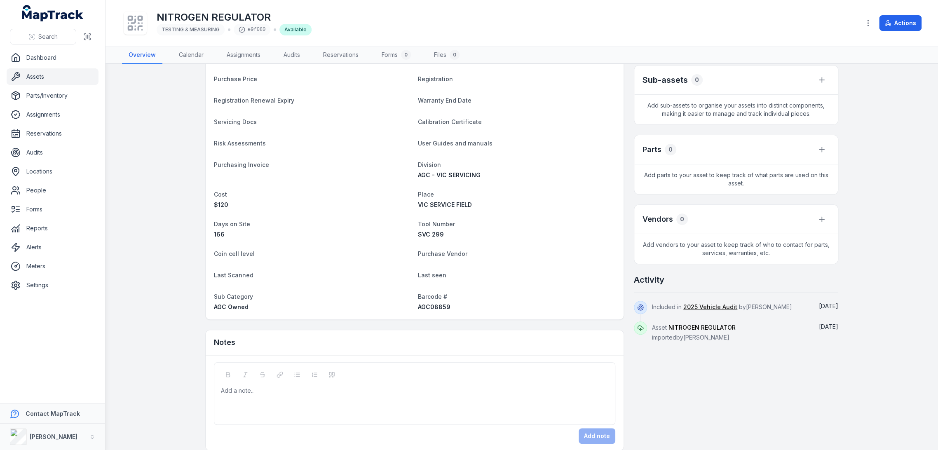
click at [437, 307] on span "AGC08859" at bounding box center [434, 306] width 33 height 7
copy span "AGC08859"
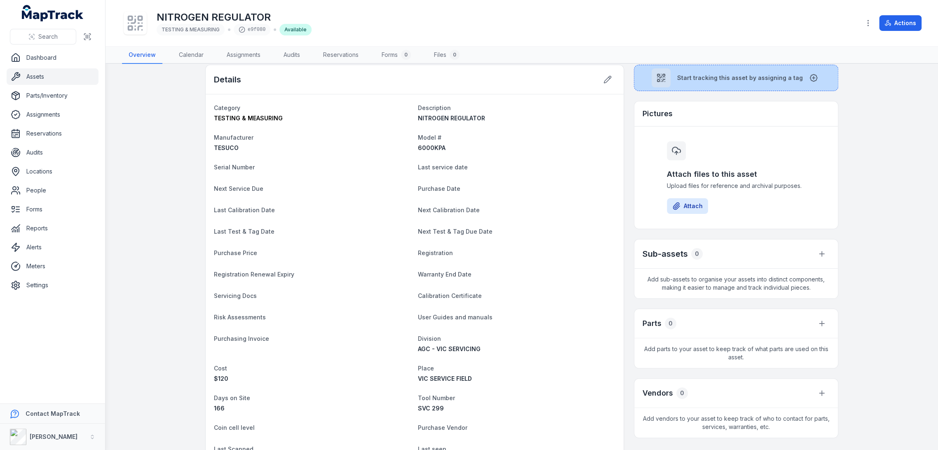
scroll to position [0, 0]
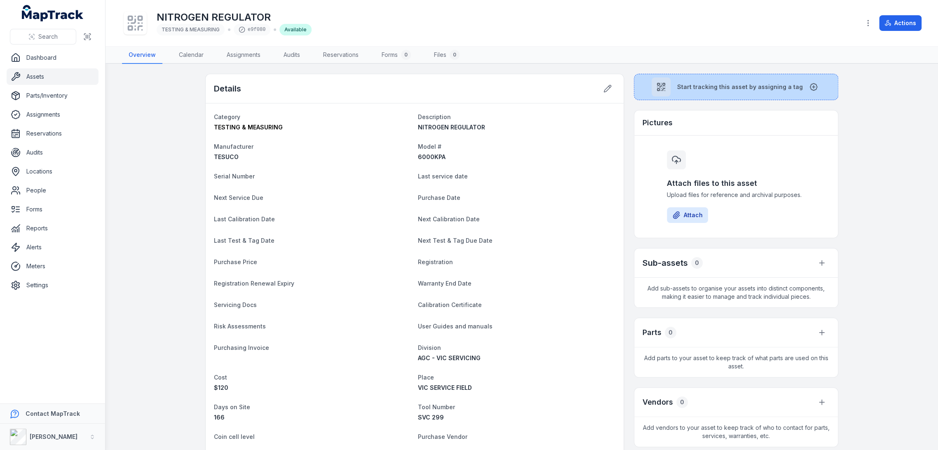
click at [702, 88] on span "Start tracking this asset by assigning a tag" at bounding box center [740, 87] width 126 height 8
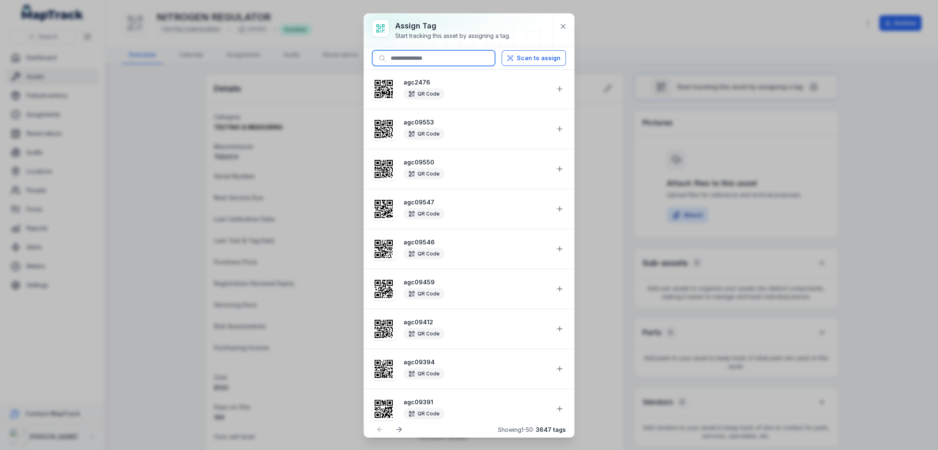
click at [449, 56] on input at bounding box center [433, 58] width 123 height 16
paste input "********"
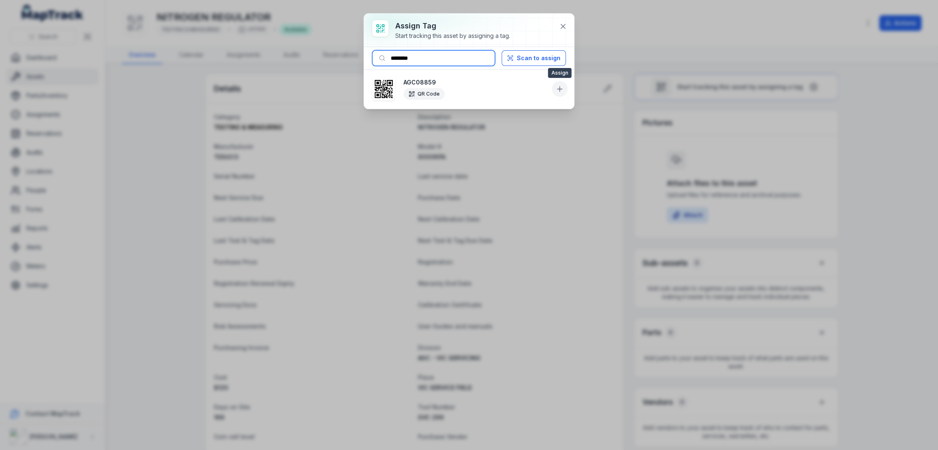
type input "********"
click at [564, 86] on icon at bounding box center [560, 89] width 8 height 8
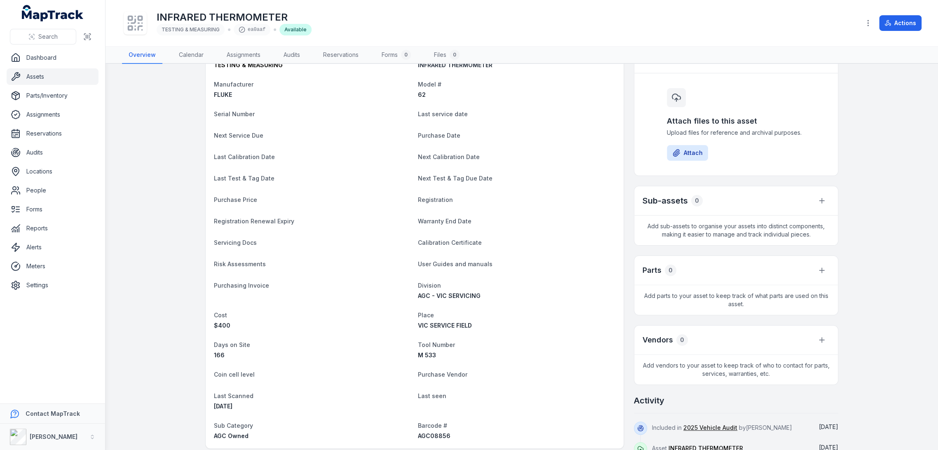
scroll to position [137, 0]
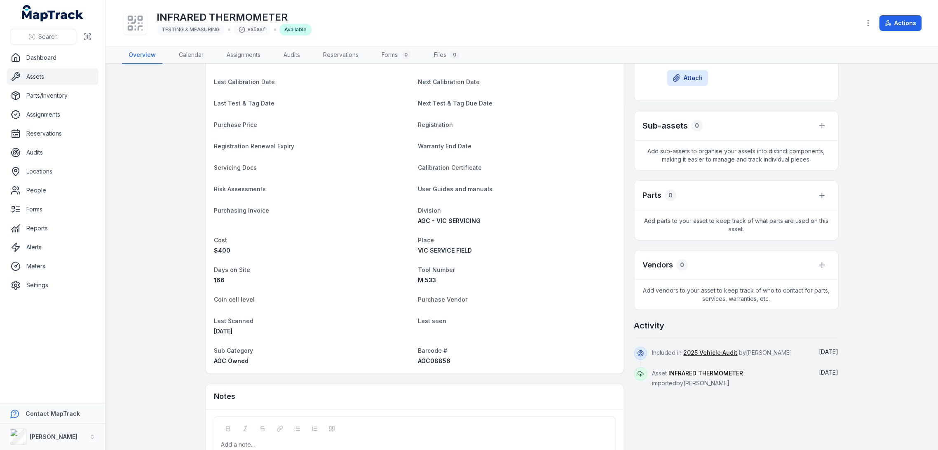
click at [421, 362] on span "AGC08856" at bounding box center [434, 360] width 33 height 7
copy span "AGC08856"
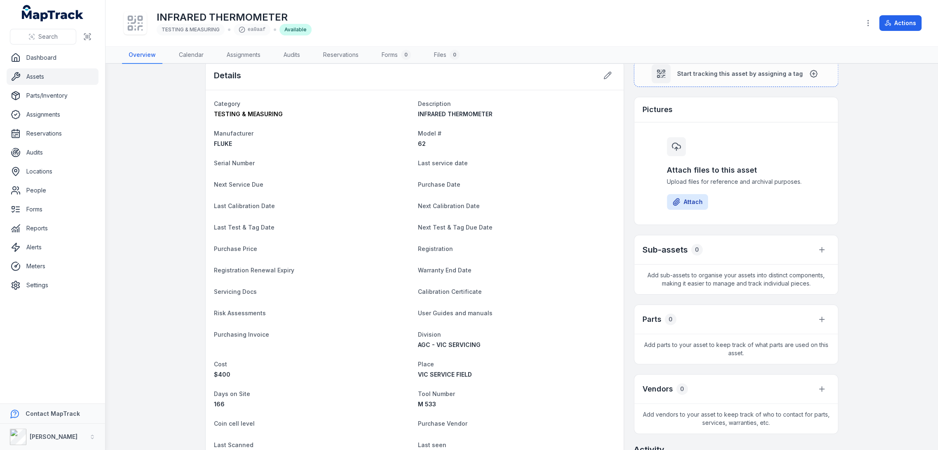
scroll to position [0, 0]
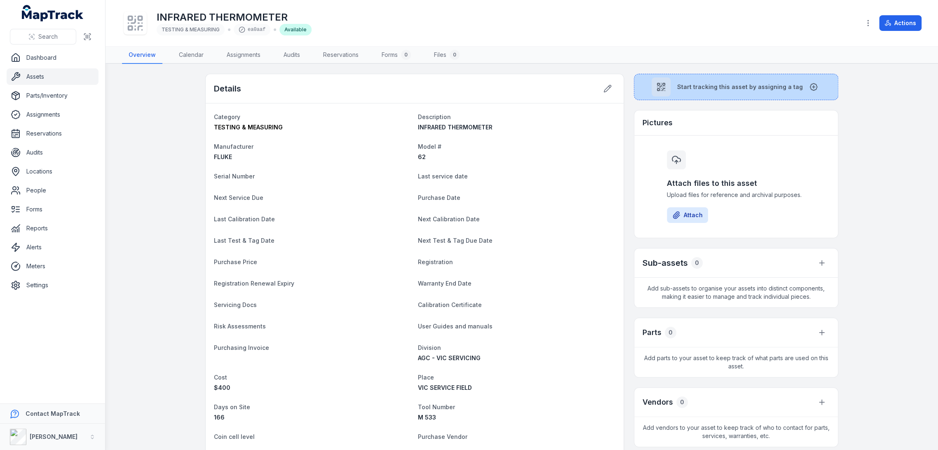
click at [689, 85] on span "Start tracking this asset by assigning a tag" at bounding box center [740, 87] width 126 height 8
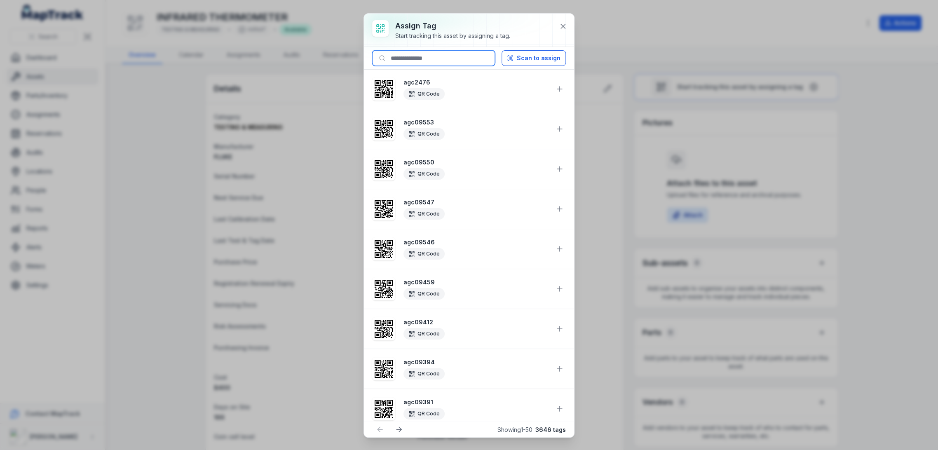
click at [409, 60] on input at bounding box center [433, 58] width 123 height 16
paste input "********"
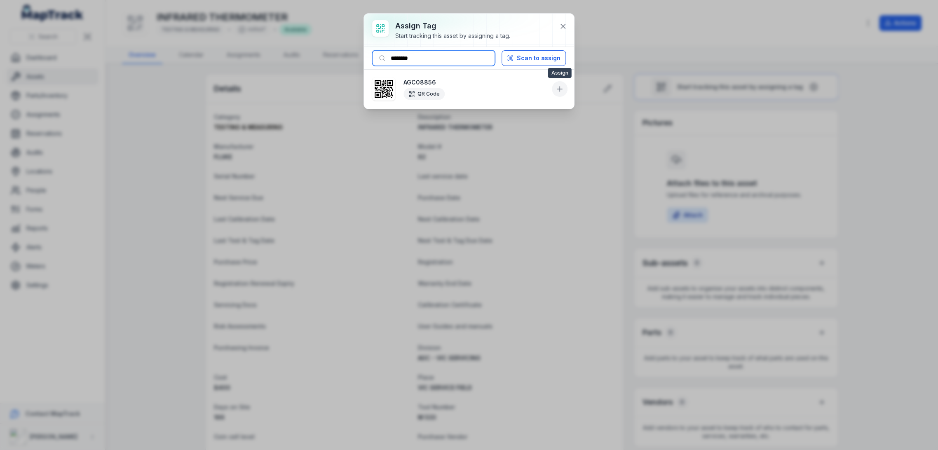
type input "********"
click at [560, 89] on icon at bounding box center [560, 89] width 0 height 5
